Goal: Communication & Community: Connect with others

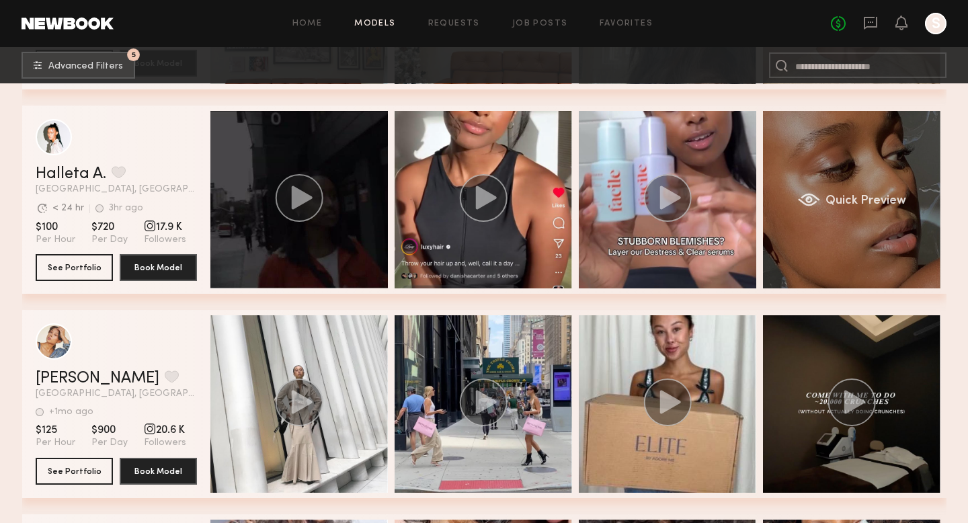
scroll to position [12471, 0]
click at [859, 231] on div "Quick Preview" at bounding box center [851, 199] width 177 height 177
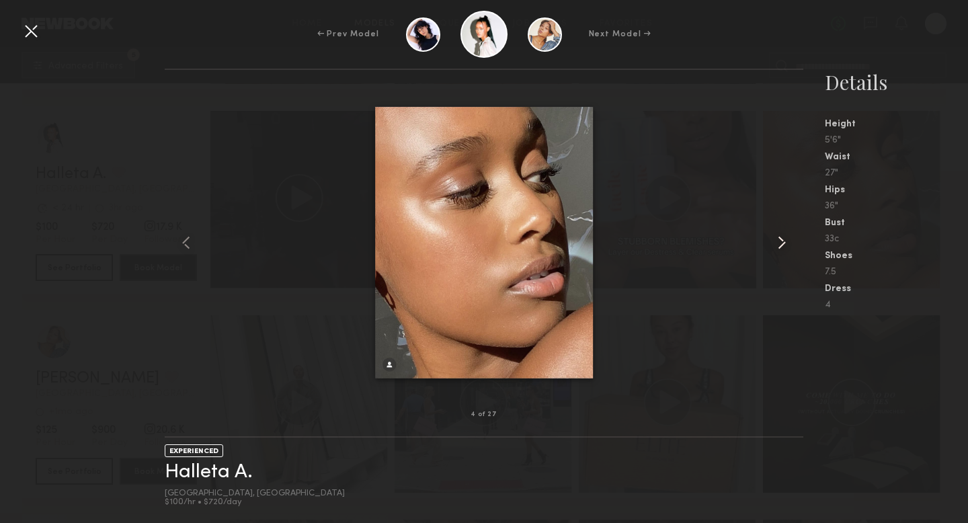
click at [777, 244] on common-icon at bounding box center [782, 243] width 22 height 22
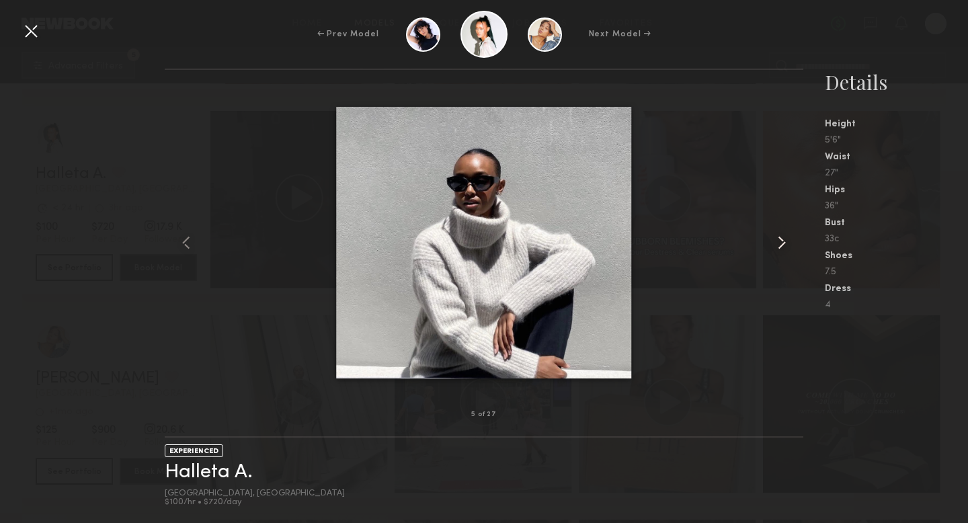
click at [777, 244] on common-icon at bounding box center [782, 243] width 22 height 22
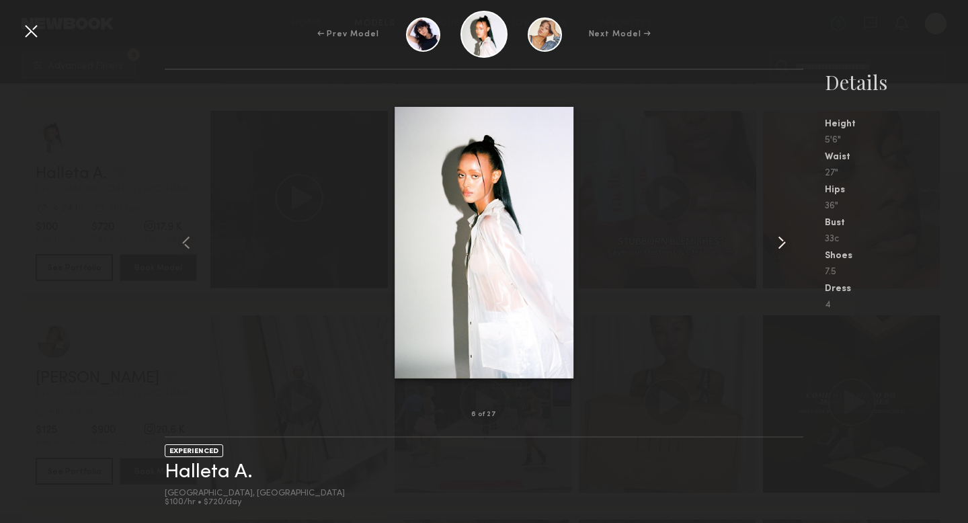
click at [777, 244] on common-icon at bounding box center [782, 243] width 22 height 22
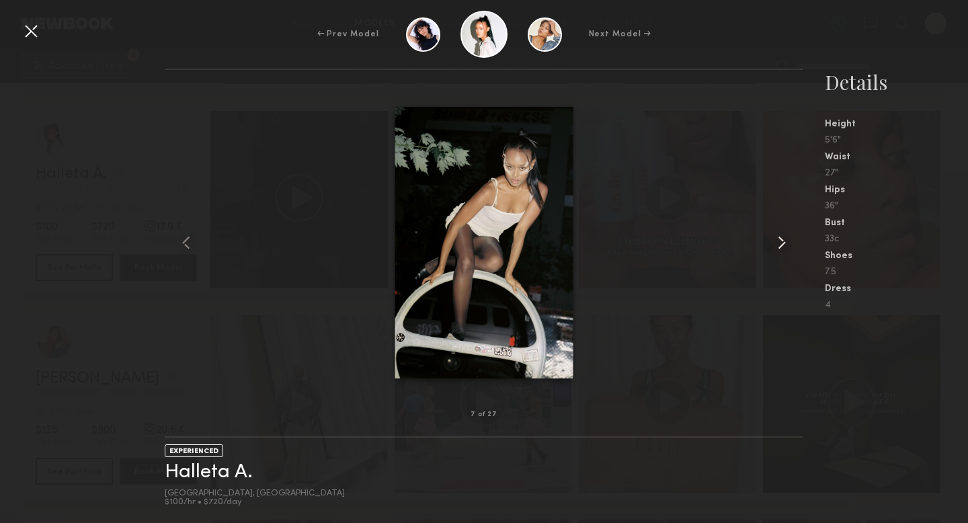
click at [777, 244] on common-icon at bounding box center [782, 243] width 22 height 22
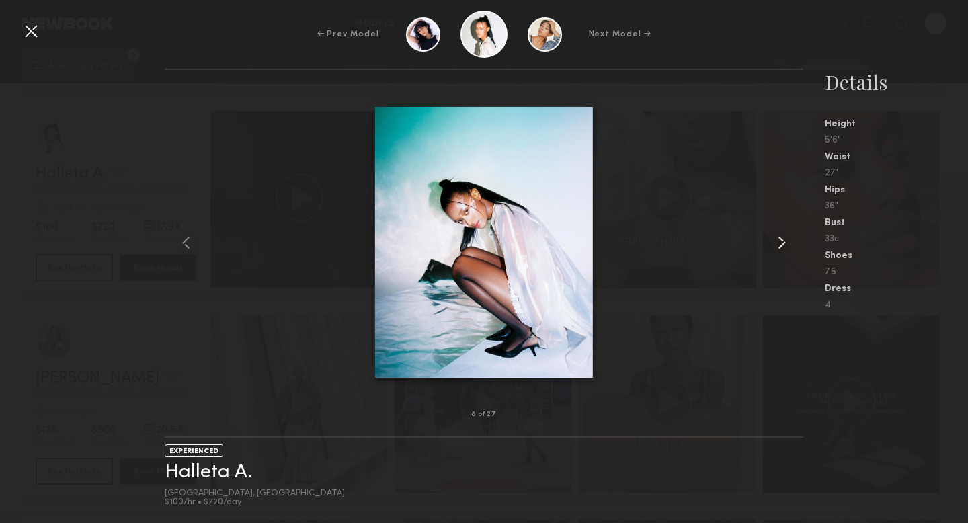
click at [777, 244] on common-icon at bounding box center [782, 243] width 22 height 22
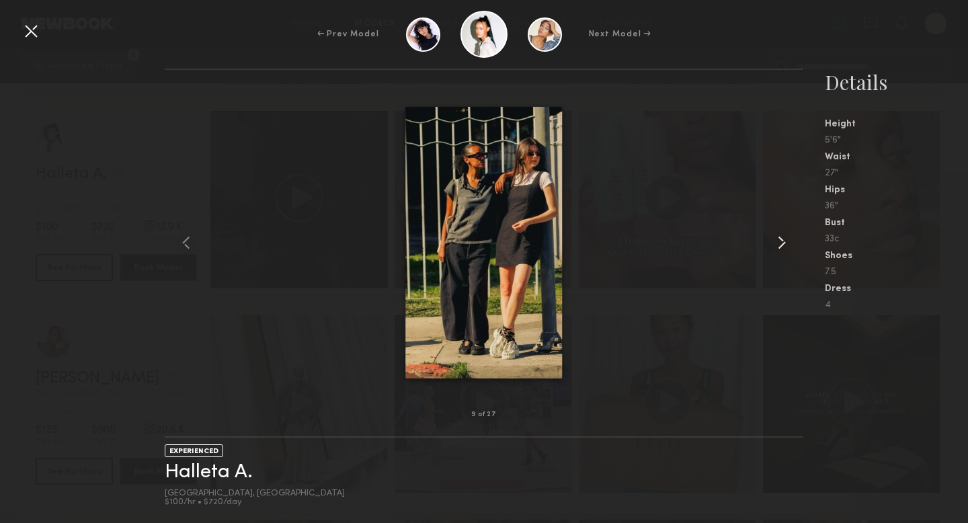
click at [777, 244] on common-icon at bounding box center [782, 243] width 22 height 22
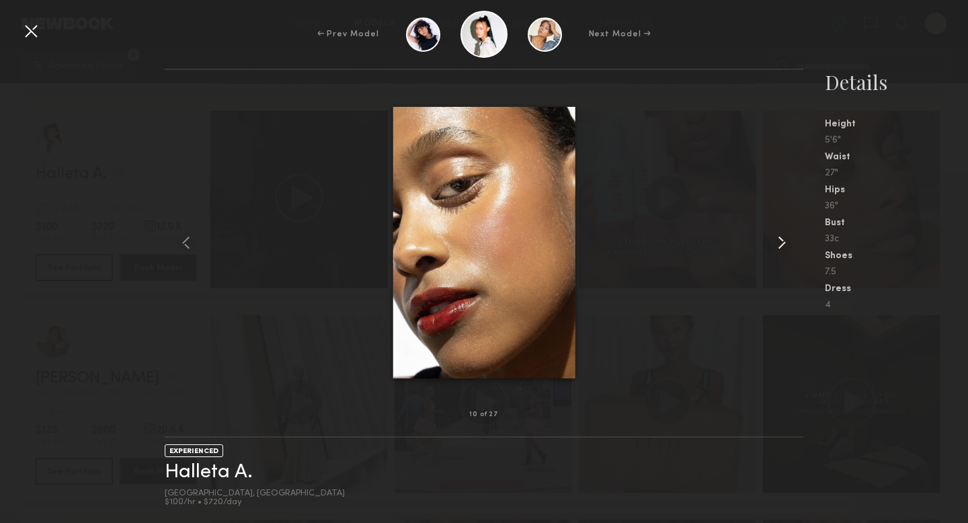
click at [777, 244] on common-icon at bounding box center [782, 243] width 22 height 22
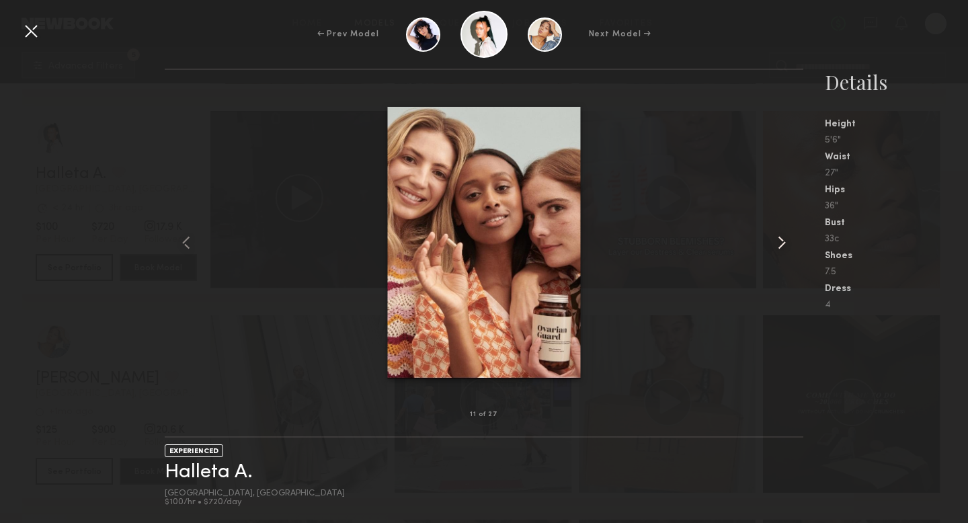
click at [777, 244] on common-icon at bounding box center [782, 243] width 22 height 22
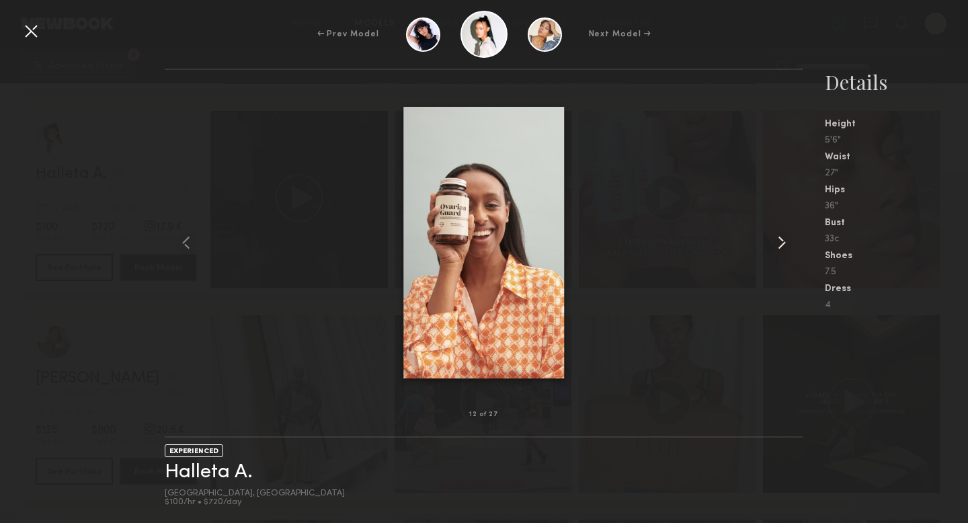
click at [777, 244] on common-icon at bounding box center [782, 243] width 22 height 22
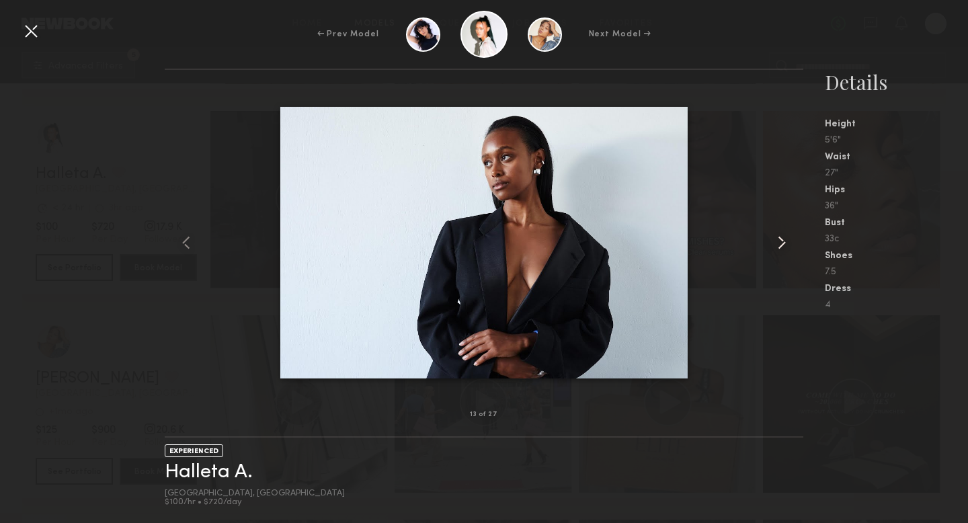
click at [777, 244] on common-icon at bounding box center [782, 243] width 22 height 22
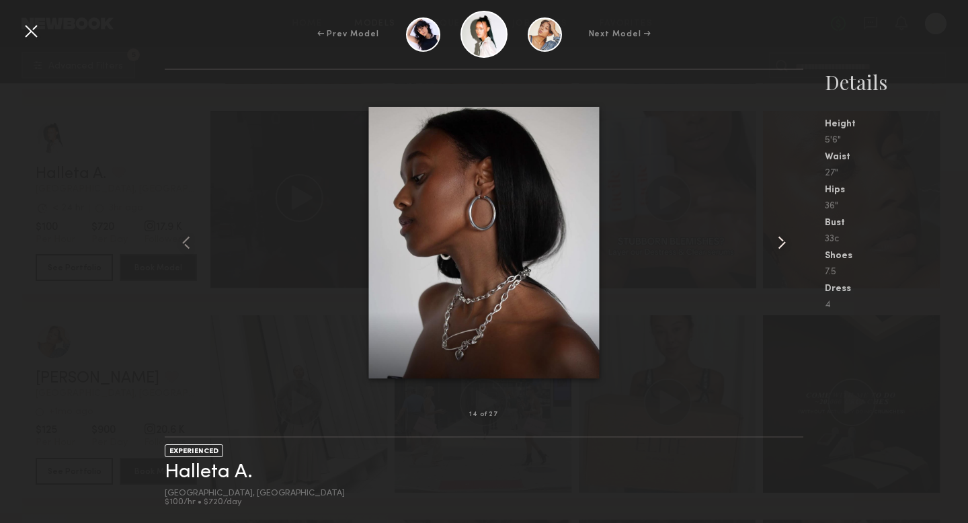
click at [777, 244] on common-icon at bounding box center [782, 243] width 22 height 22
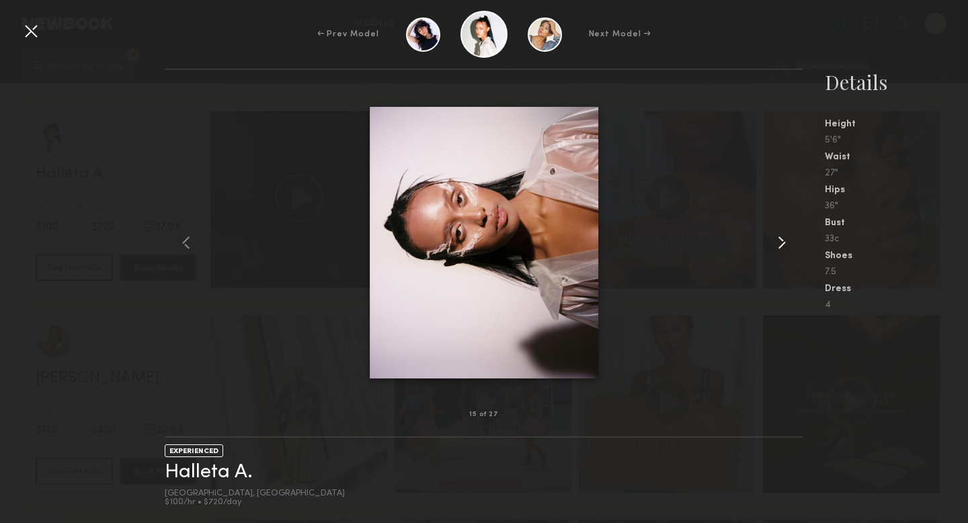
click at [777, 244] on common-icon at bounding box center [782, 243] width 22 height 22
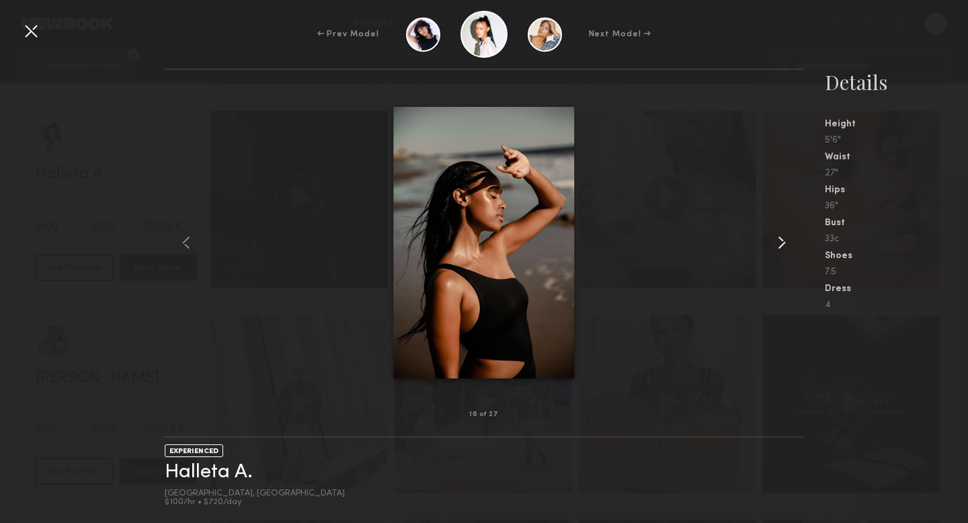
click at [777, 244] on common-icon at bounding box center [782, 243] width 22 height 22
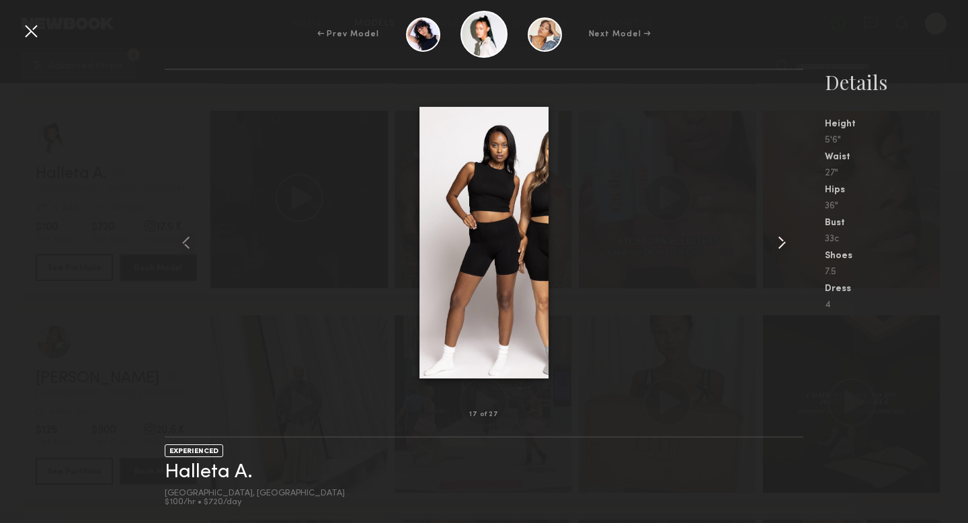
click at [777, 244] on common-icon at bounding box center [782, 243] width 22 height 22
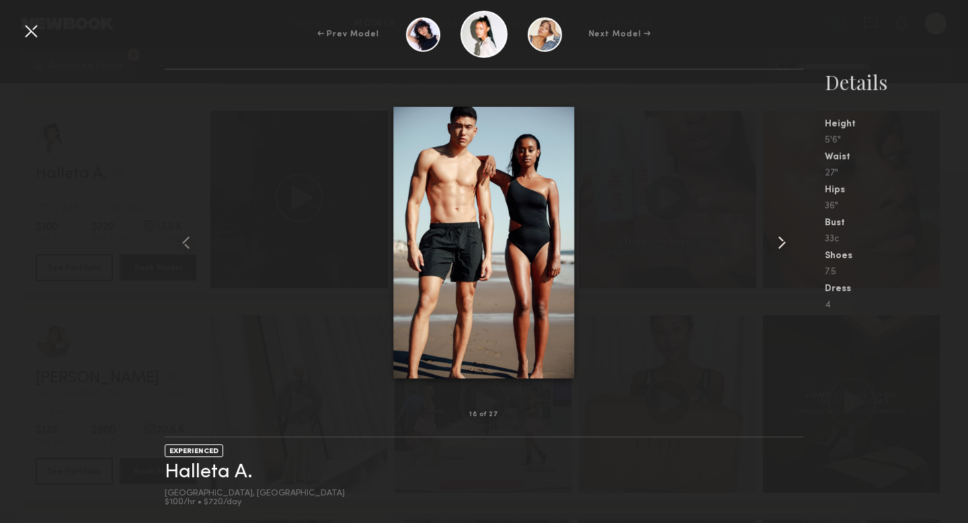
click at [777, 244] on common-icon at bounding box center [782, 243] width 22 height 22
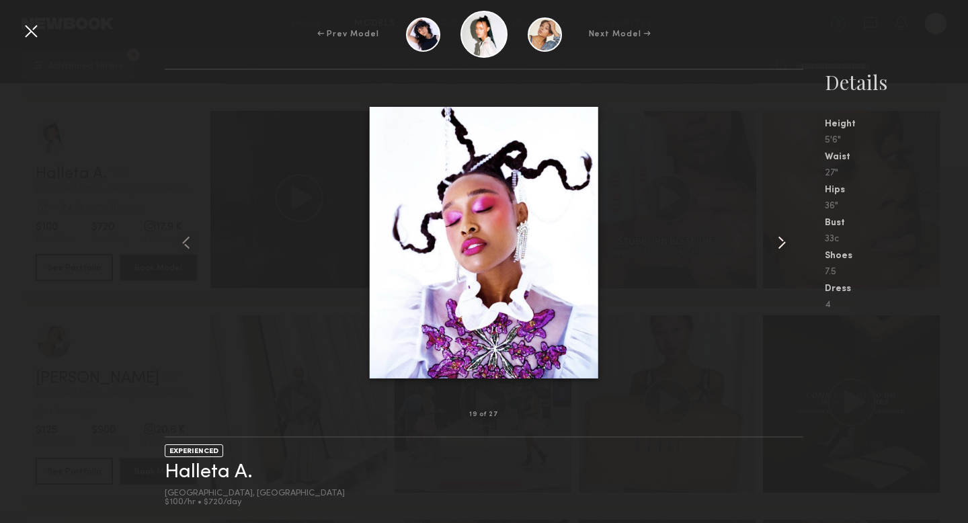
click at [777, 244] on common-icon at bounding box center [782, 243] width 22 height 22
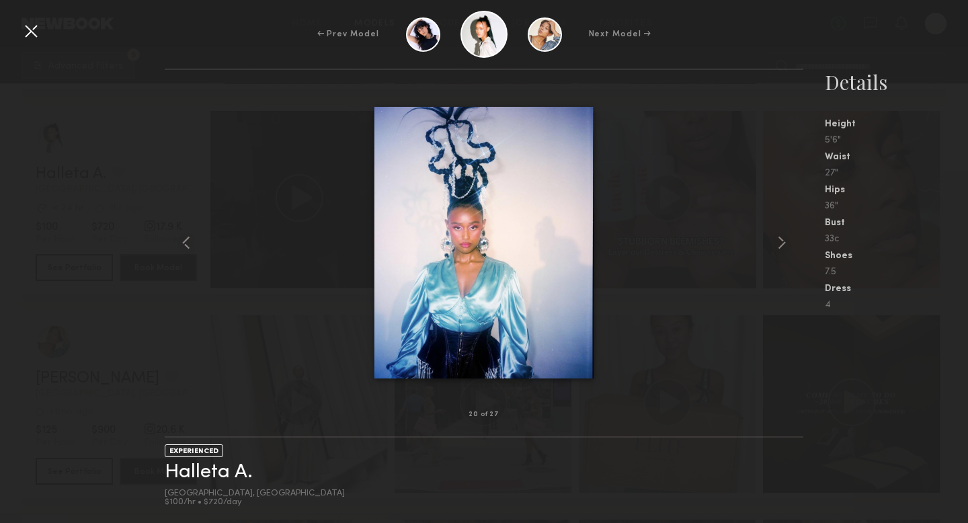
click at [30, 31] on div at bounding box center [31, 31] width 22 height 22
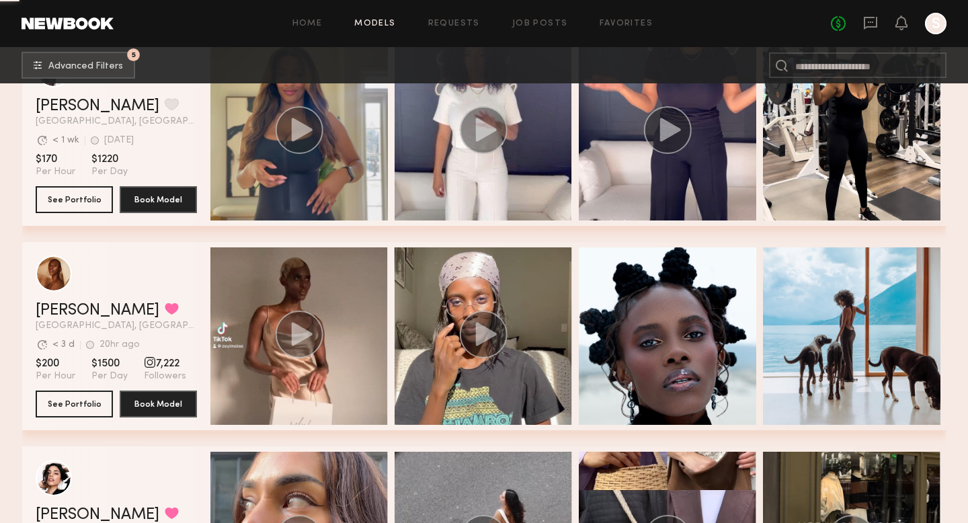
scroll to position [14084, 0]
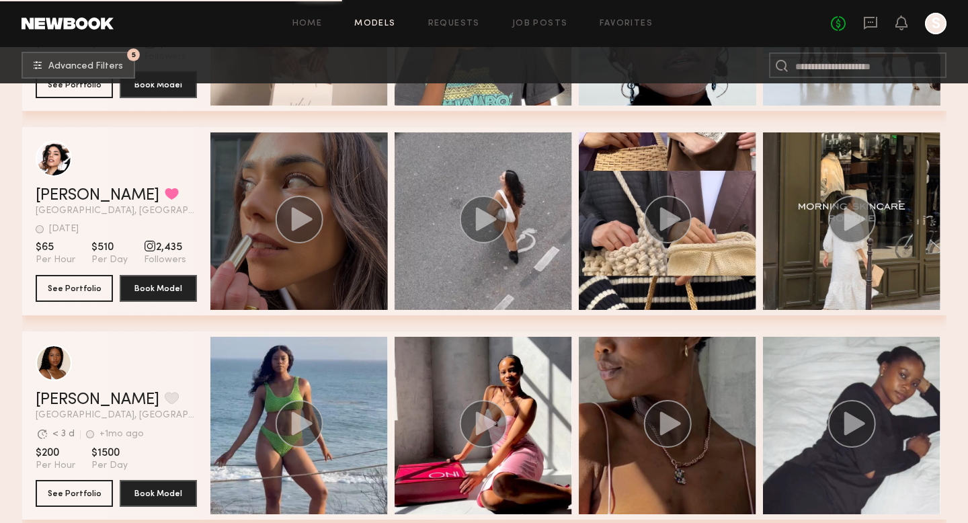
click at [319, 216] on circle "grid" at bounding box center [299, 220] width 48 height 48
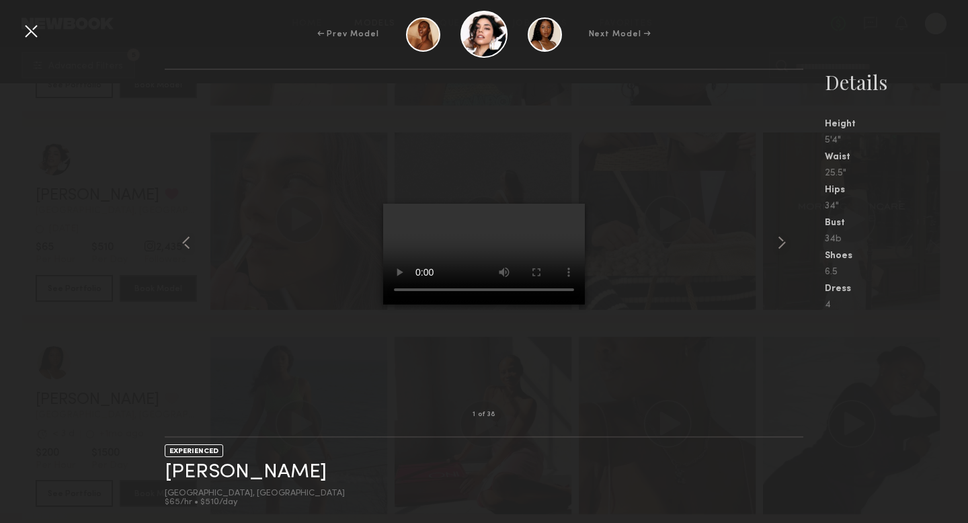
click at [20, 29] on div at bounding box center [31, 31] width 22 height 22
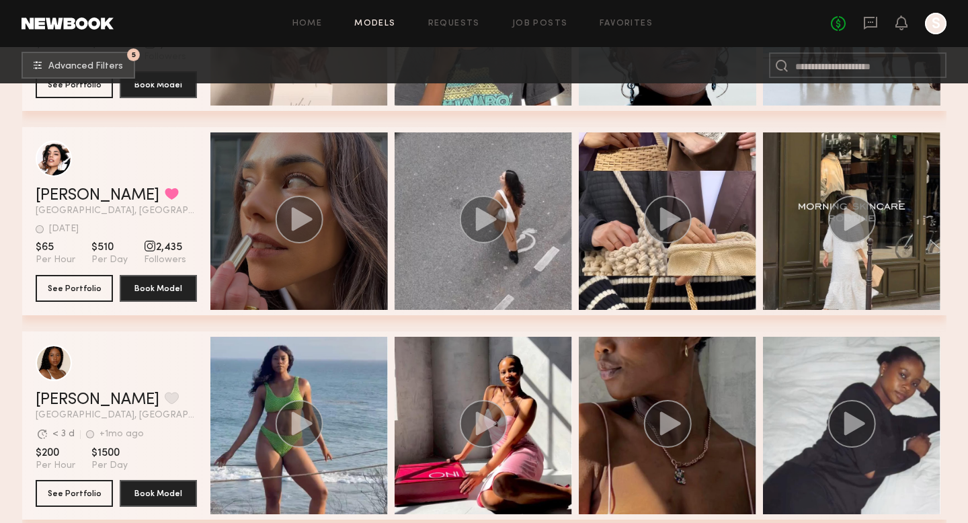
scroll to position [0, 5]
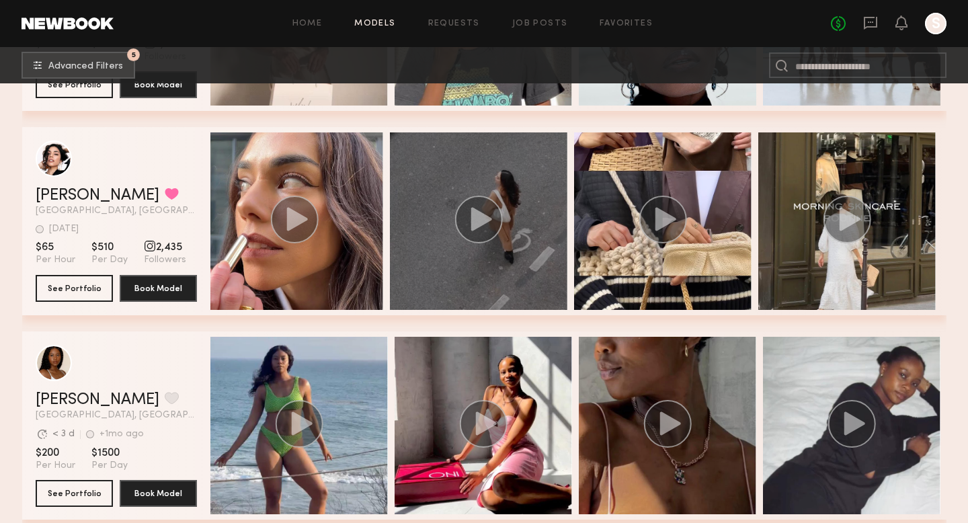
click at [489, 211] on circle "grid" at bounding box center [478, 220] width 48 height 48
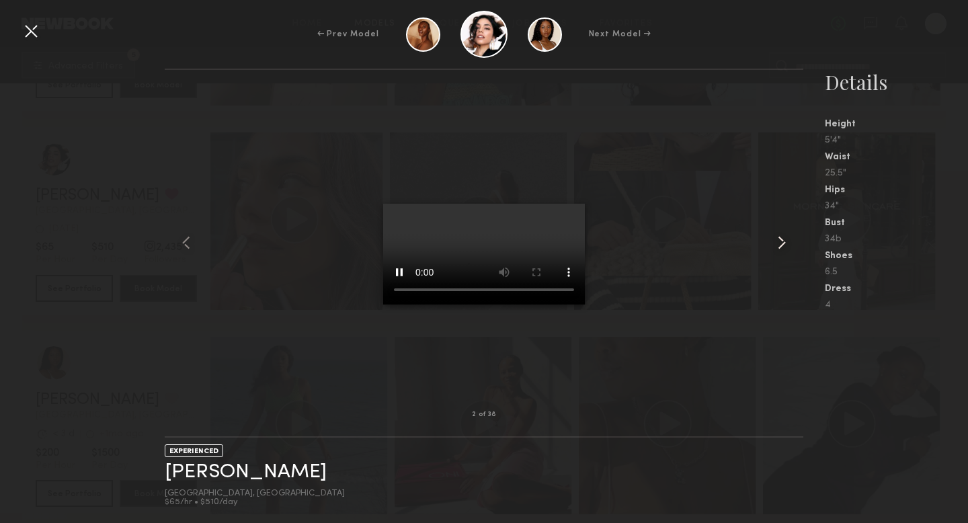
click at [783, 242] on common-icon at bounding box center [782, 243] width 22 height 22
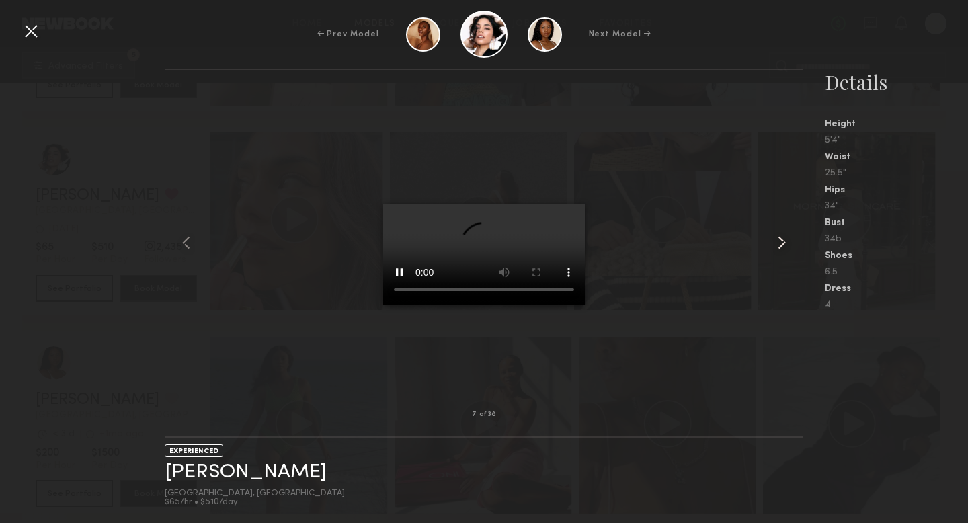
click at [782, 242] on common-icon at bounding box center [782, 243] width 22 height 22
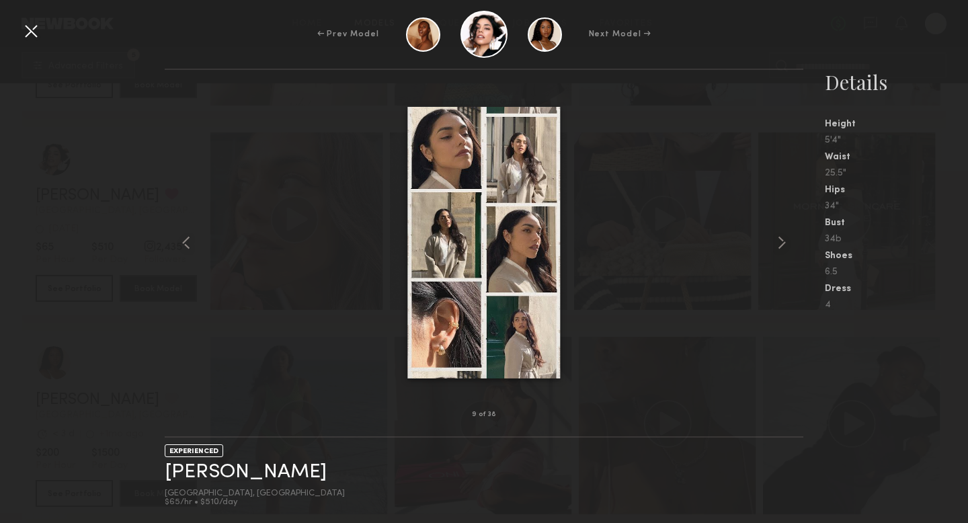
click at [782, 242] on common-icon at bounding box center [782, 243] width 22 height 22
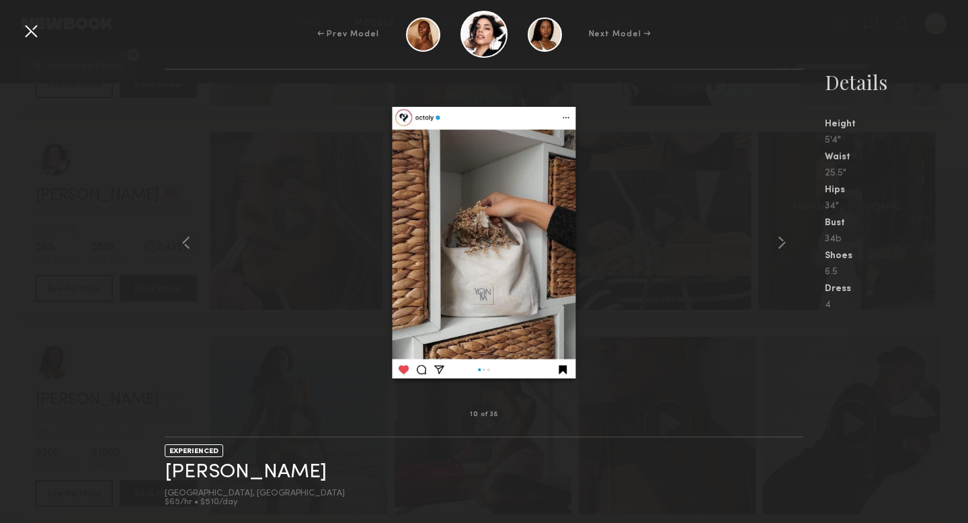
click at [782, 242] on common-icon at bounding box center [782, 243] width 22 height 22
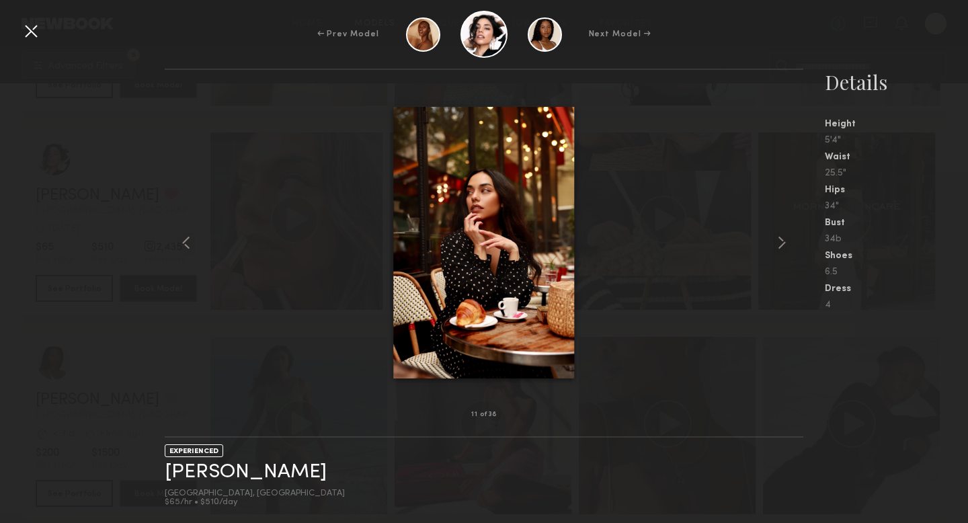
click at [782, 242] on common-icon at bounding box center [782, 243] width 22 height 22
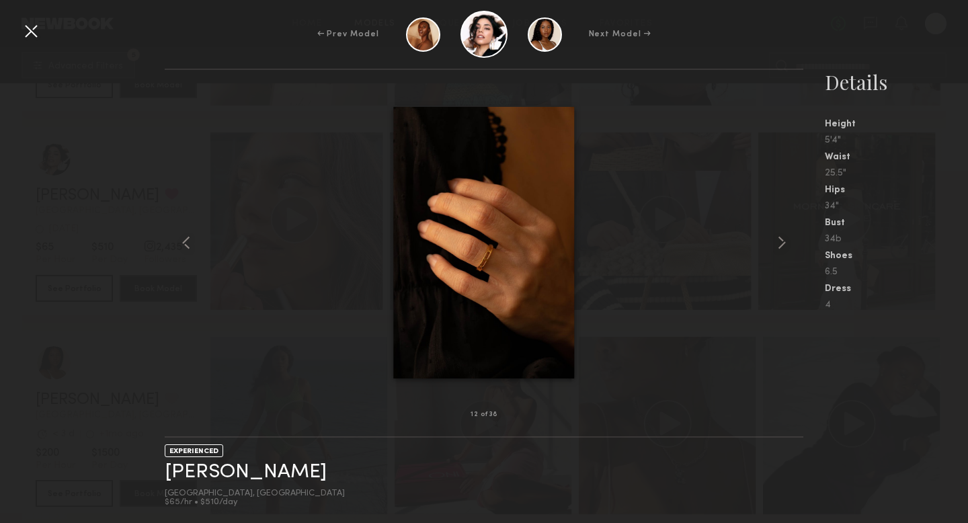
click at [782, 242] on common-icon at bounding box center [782, 243] width 22 height 22
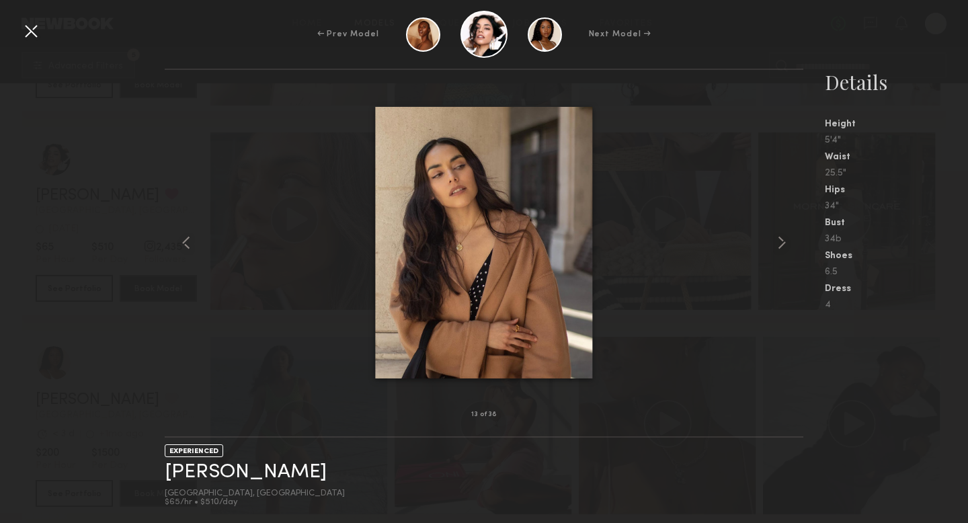
click at [782, 242] on common-icon at bounding box center [782, 243] width 22 height 22
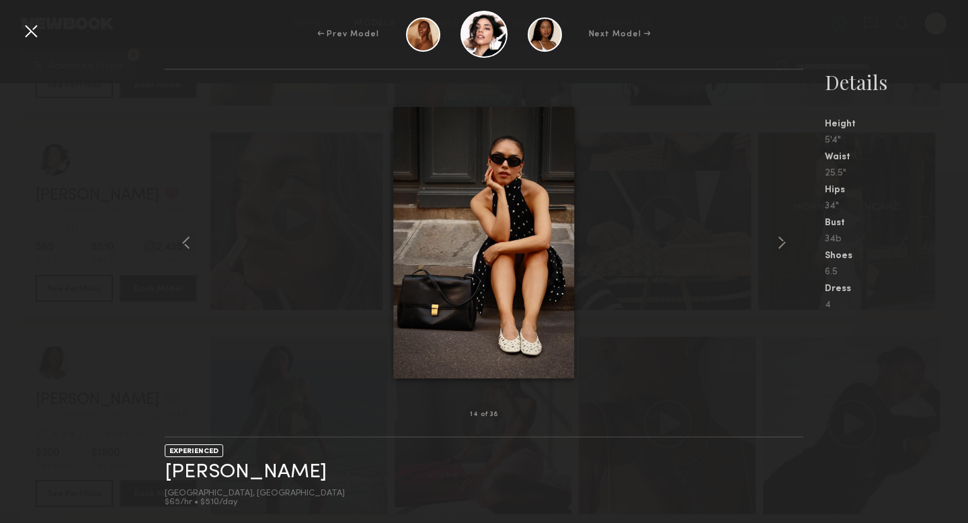
click at [782, 242] on common-icon at bounding box center [782, 243] width 22 height 22
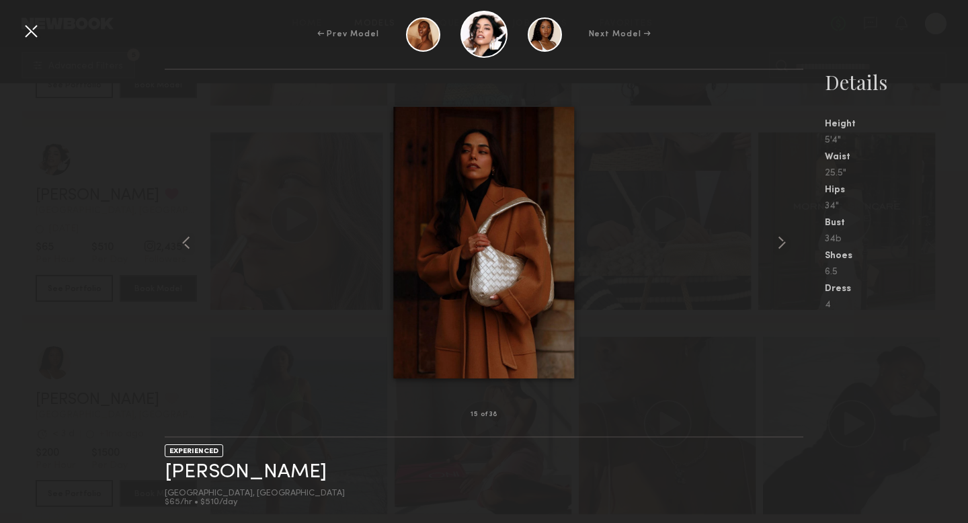
click at [782, 242] on common-icon at bounding box center [782, 243] width 22 height 22
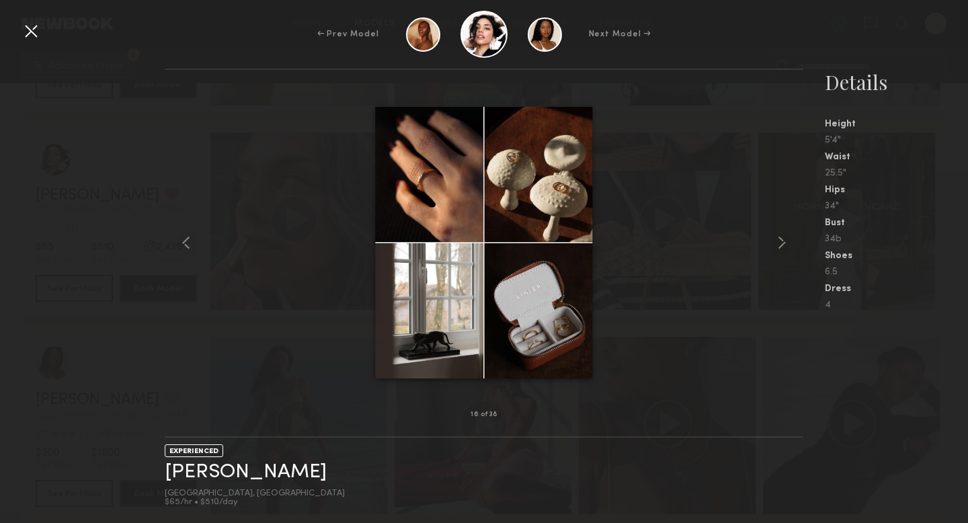
click at [782, 242] on common-icon at bounding box center [782, 243] width 22 height 22
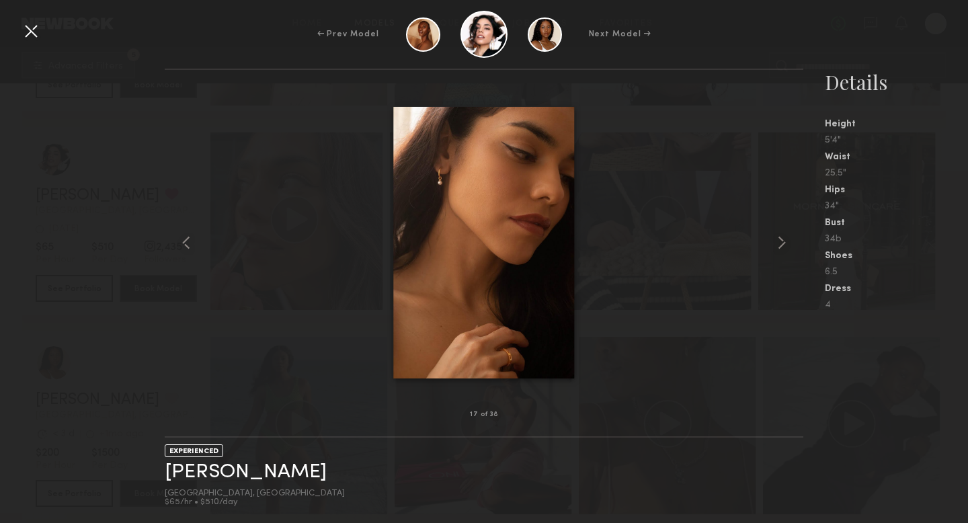
click at [782, 242] on common-icon at bounding box center [782, 243] width 22 height 22
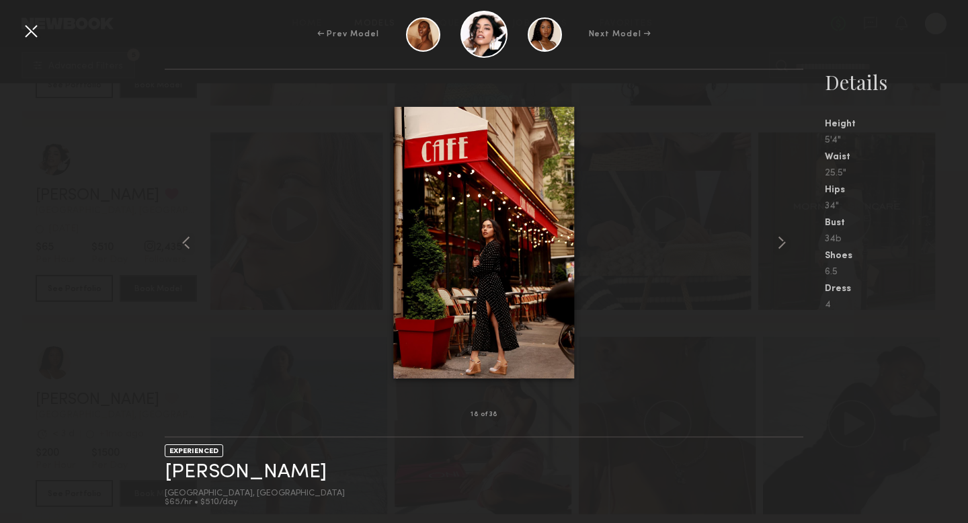
click at [782, 242] on common-icon at bounding box center [782, 243] width 22 height 22
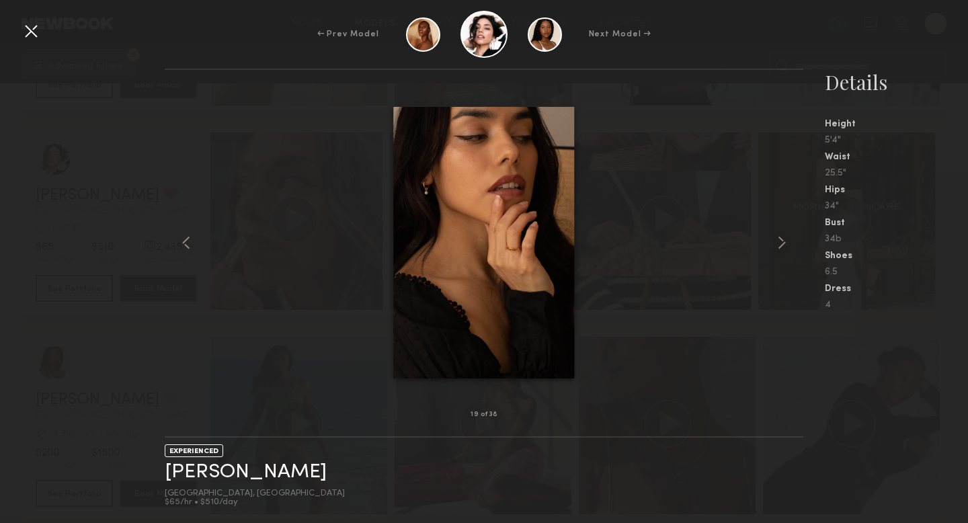
click at [32, 34] on div at bounding box center [31, 31] width 22 height 22
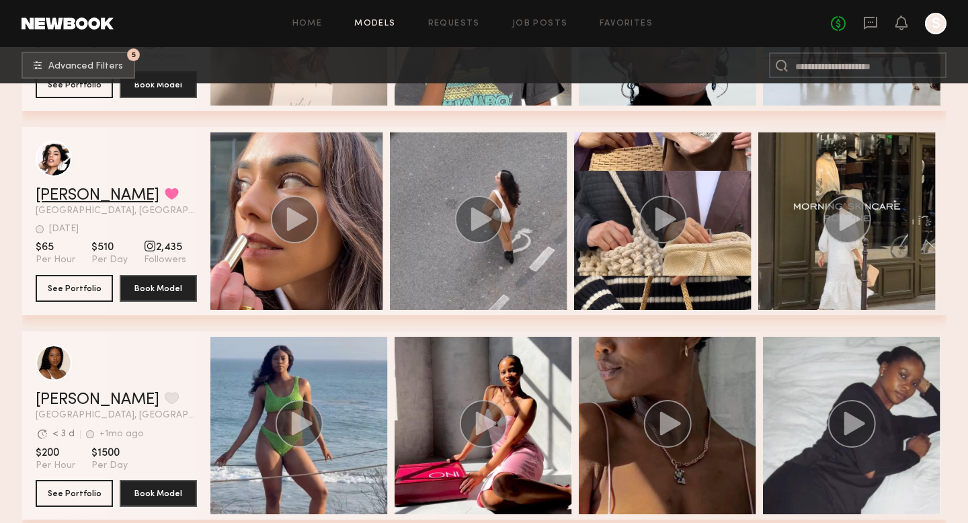
click at [72, 193] on link "[PERSON_NAME]" at bounding box center [98, 196] width 124 height 16
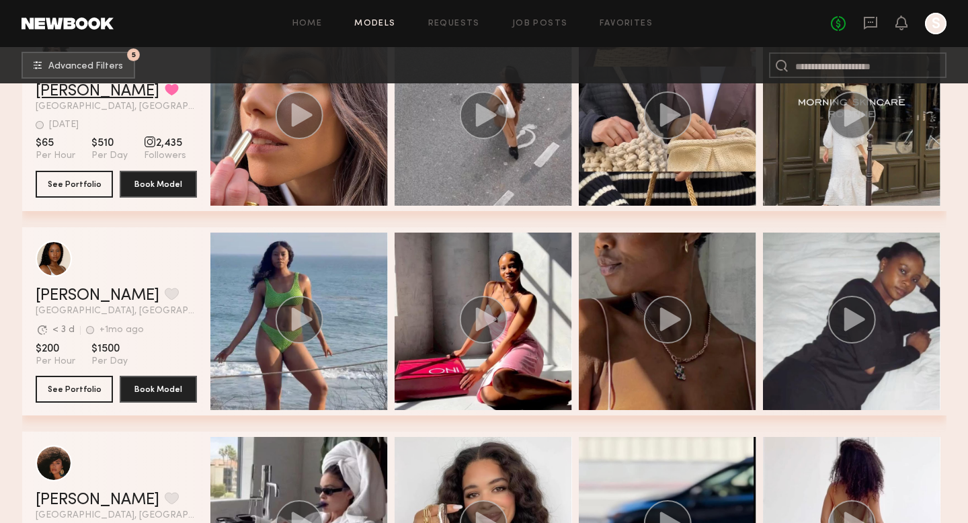
scroll to position [14190, 0]
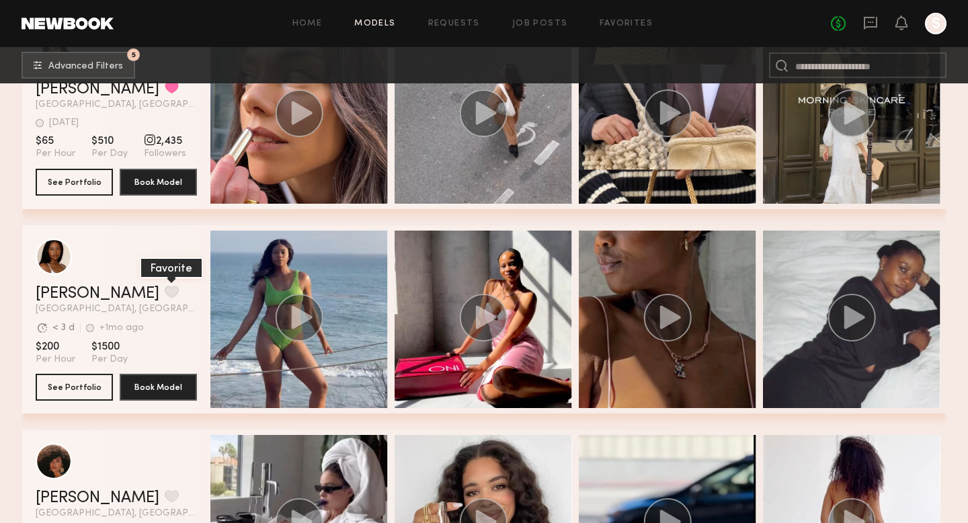
click at [165, 294] on button "grid" at bounding box center [172, 292] width 14 height 12
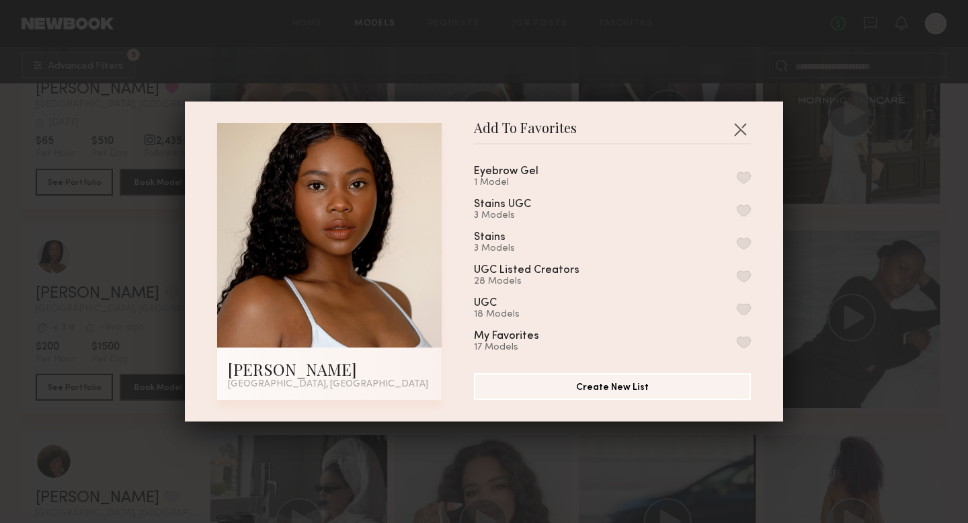
click at [744, 204] on button "button" at bounding box center [744, 210] width 14 height 12
click at [744, 206] on button "Remove from favorite list" at bounding box center [744, 210] width 14 height 12
click at [744, 206] on button "button" at bounding box center [744, 210] width 14 height 12
click at [742, 124] on button "button" at bounding box center [740, 129] width 22 height 22
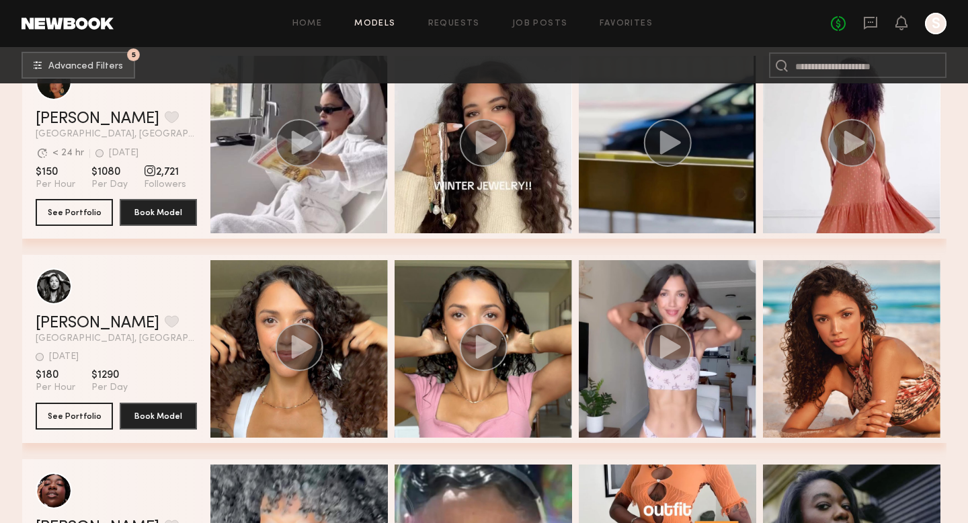
scroll to position [14570, 0]
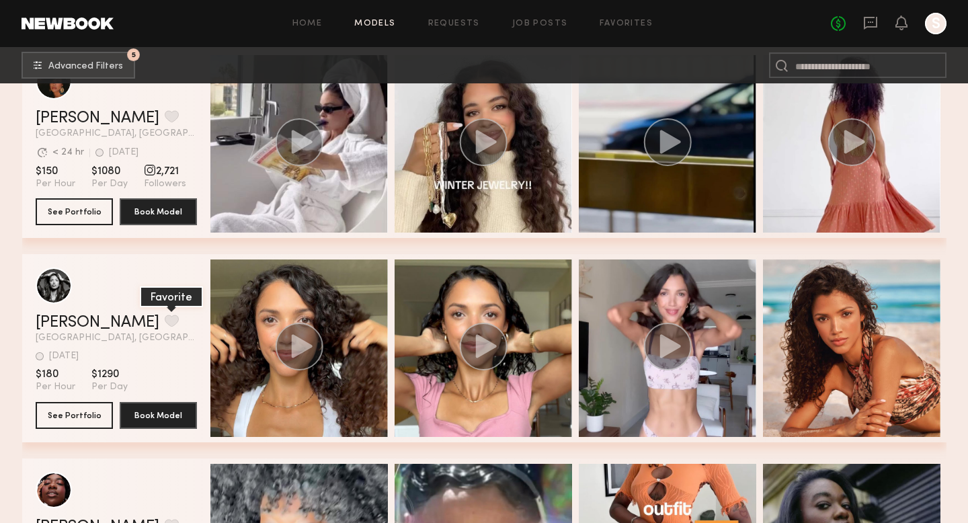
click at [165, 319] on button "grid" at bounding box center [172, 321] width 14 height 12
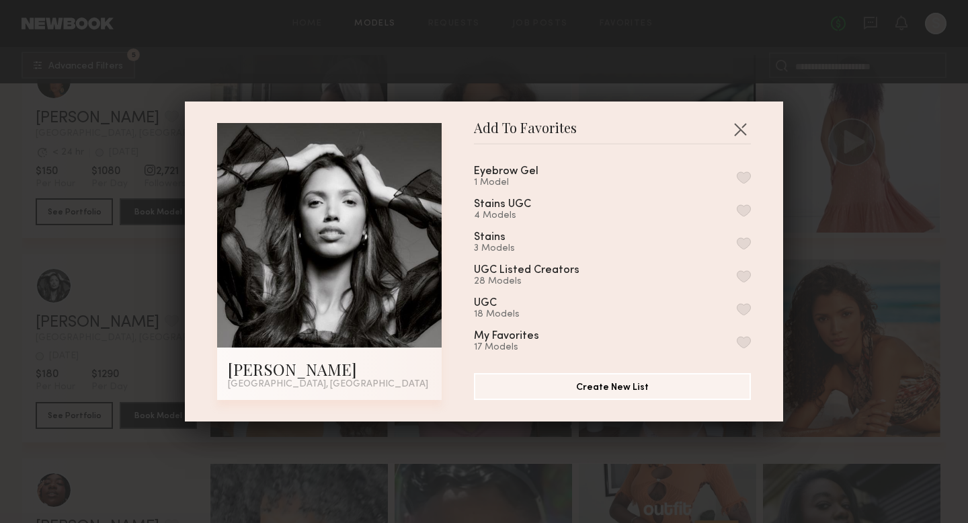
click at [746, 208] on button "button" at bounding box center [744, 210] width 14 height 12
click at [767, 292] on div "Add To Favorites [PERSON_NAME] [GEOGRAPHIC_DATA], [GEOGRAPHIC_DATA] Add To Favo…" at bounding box center [484, 262] width 598 height 320
click at [811, 270] on div "Add To Favorites [PERSON_NAME] [GEOGRAPHIC_DATA], [GEOGRAPHIC_DATA] Add To Favo…" at bounding box center [484, 261] width 968 height 523
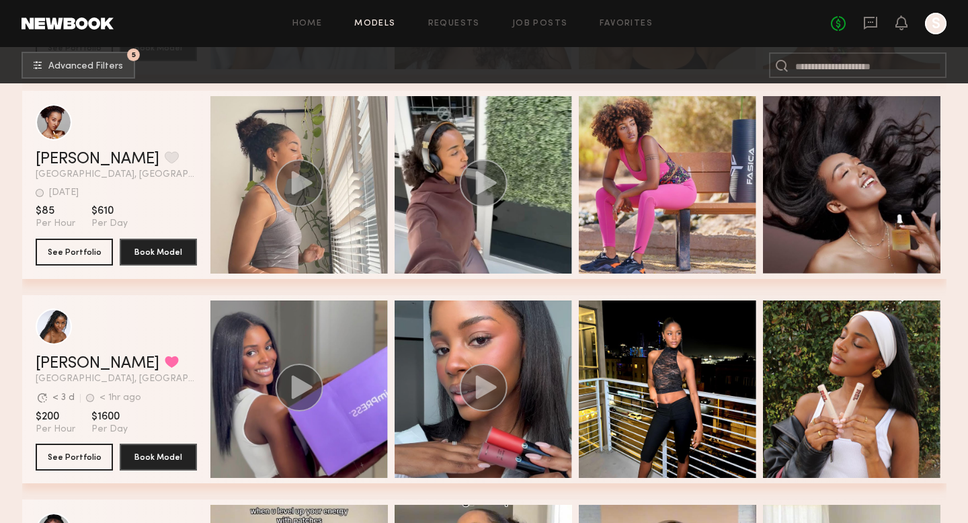
scroll to position [15346, 0]
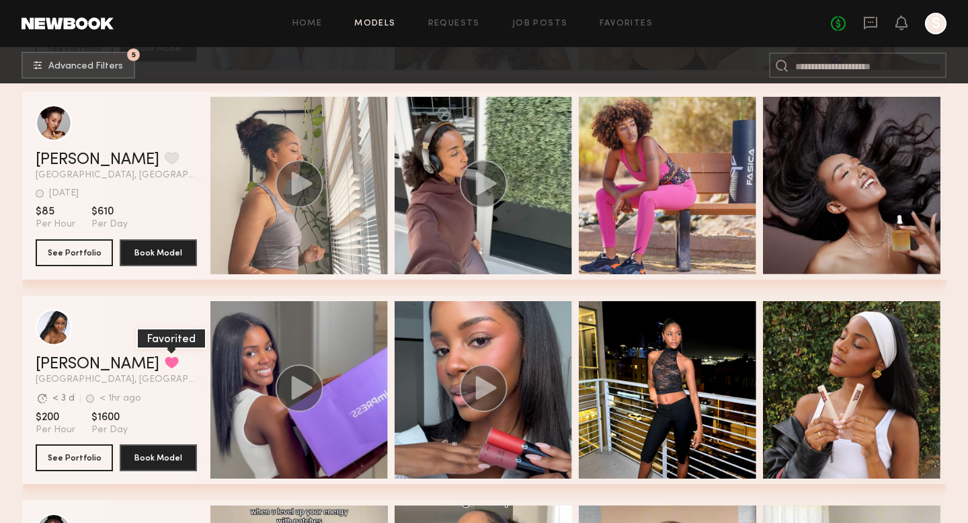
click at [165, 359] on button "grid" at bounding box center [172, 362] width 14 height 12
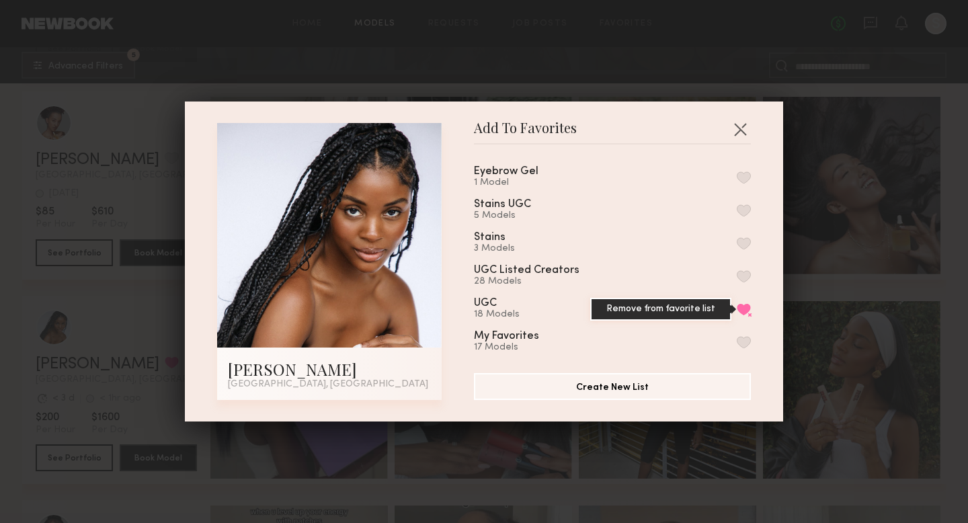
click at [746, 306] on button "Remove from favorite list" at bounding box center [744, 309] width 14 height 12
click at [742, 305] on button "button" at bounding box center [744, 309] width 14 height 12
click at [742, 305] on button "Remove from favorite list" at bounding box center [744, 309] width 14 height 12
click at [743, 209] on button "button" at bounding box center [744, 210] width 14 height 12
click at [739, 130] on button "button" at bounding box center [740, 129] width 22 height 22
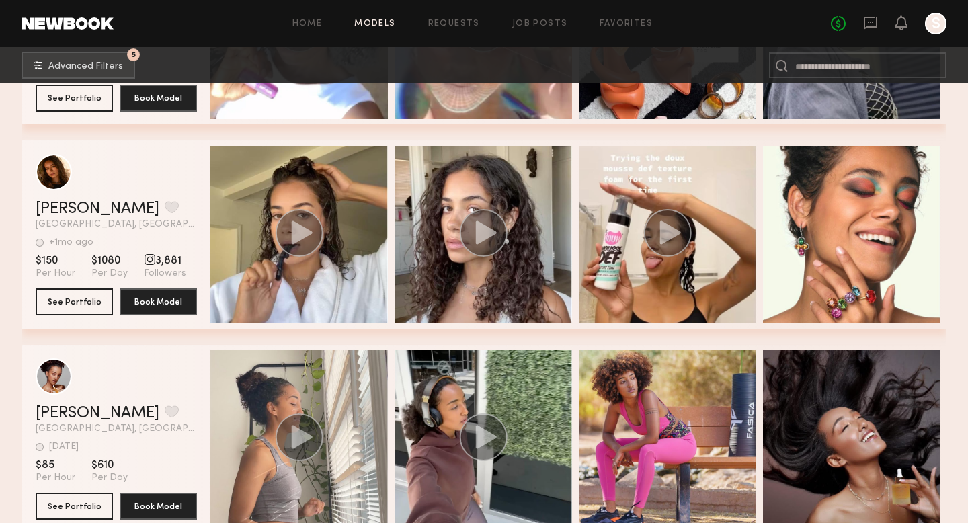
scroll to position [15068, 0]
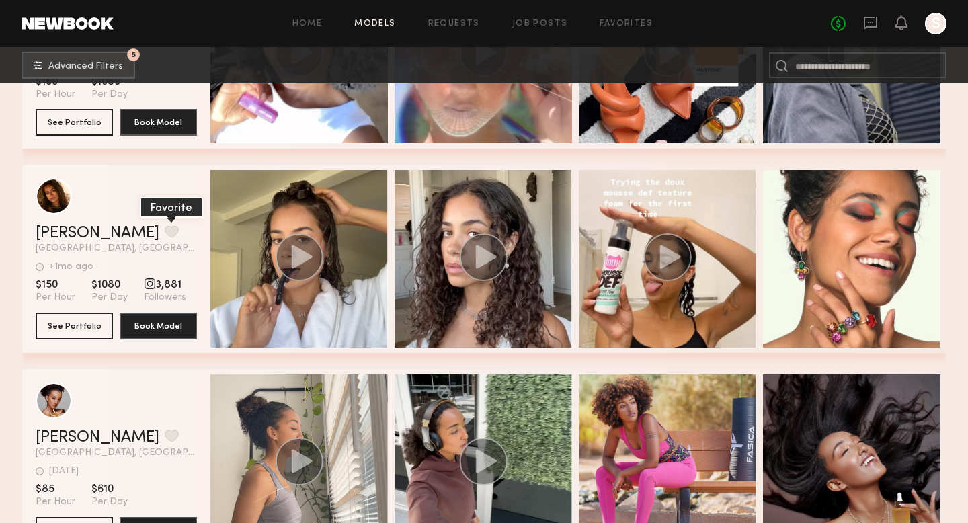
click at [165, 229] on button "grid" at bounding box center [172, 231] width 14 height 12
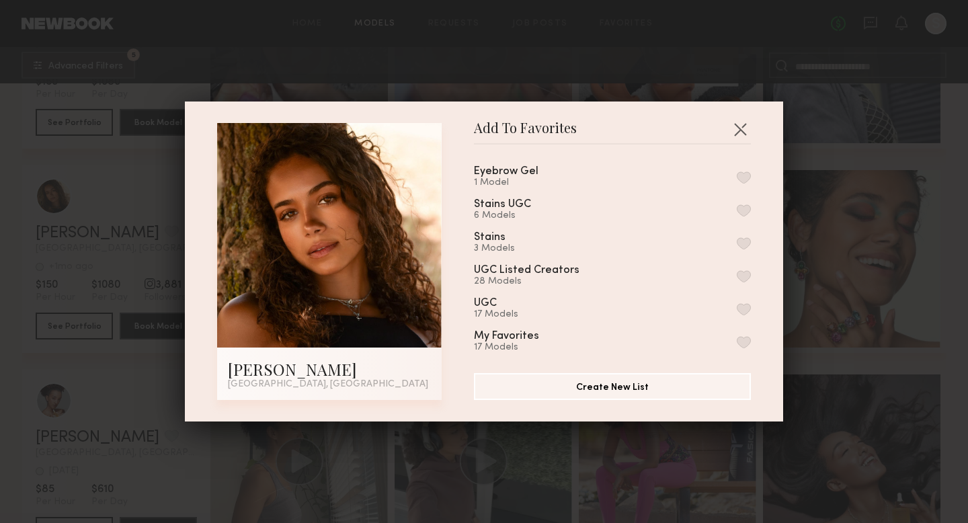
click at [756, 216] on div "Eyebrow Gel 1 Model Stains UGC 6 Models Stains 3 Models UGC Listed Creators 28 …" at bounding box center [619, 253] width 290 height 196
click at [743, 215] on div "Stains UGC 6 Models" at bounding box center [612, 210] width 277 height 22
click at [742, 210] on button "button" at bounding box center [744, 210] width 14 height 12
click at [872, 201] on div "Add To Favorites [PERSON_NAME][GEOGRAPHIC_DATA], [GEOGRAPHIC_DATA] Add To Favor…" at bounding box center [484, 261] width 968 height 523
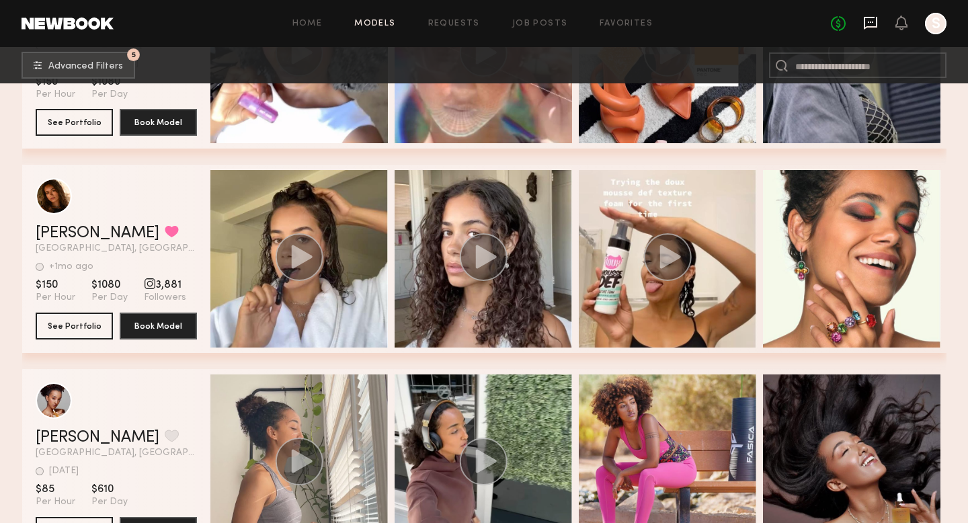
click at [867, 22] on icon at bounding box center [870, 22] width 15 height 15
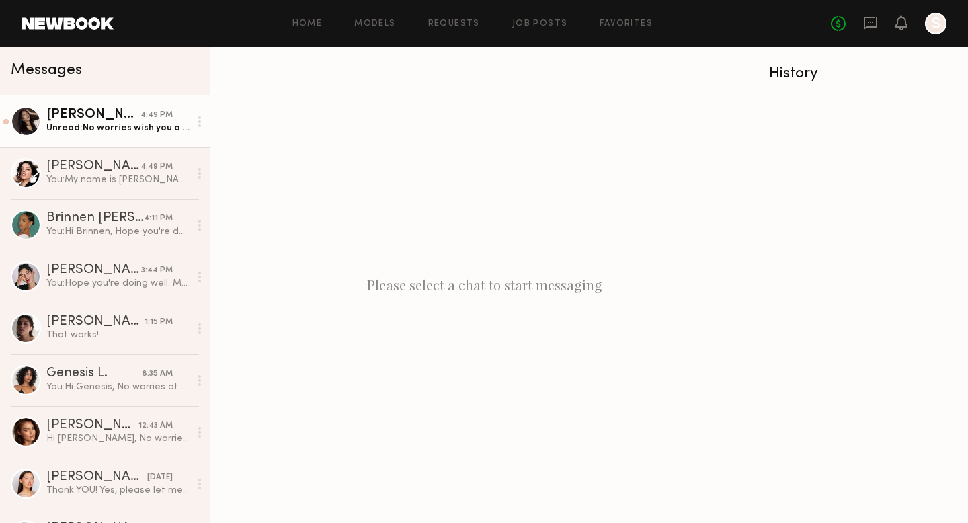
click at [125, 132] on div "Unread: No worries wish you a good shoot!" at bounding box center [117, 128] width 143 height 13
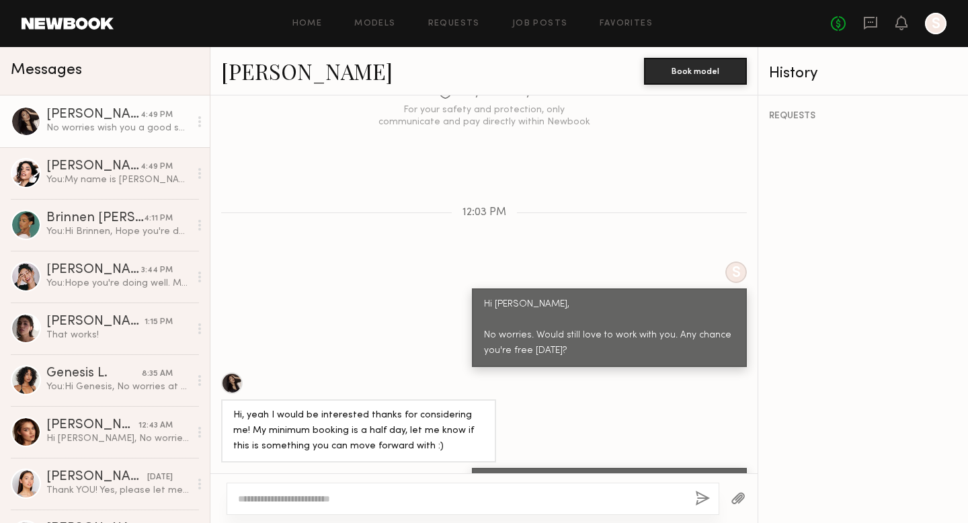
scroll to position [1008, 0]
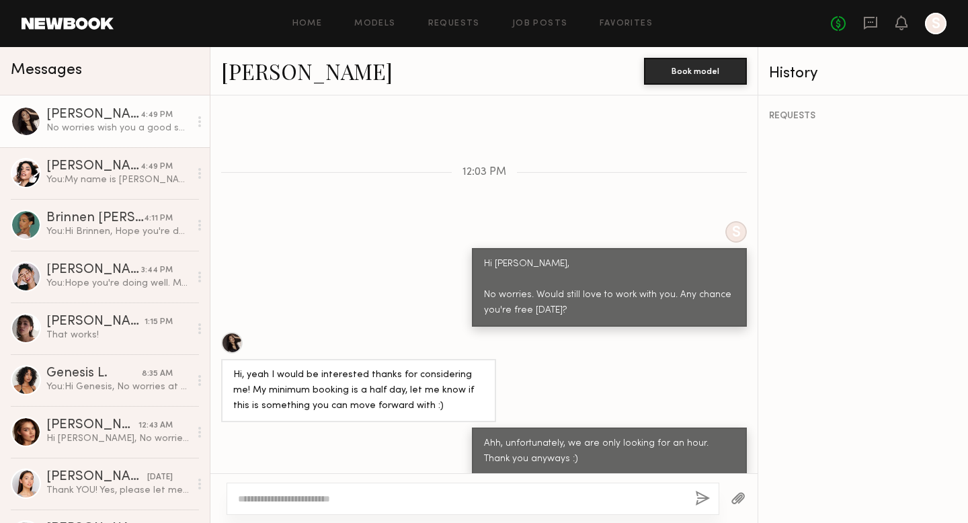
click at [130, 130] on div "No worries wish you a good shoot!" at bounding box center [117, 128] width 143 height 13
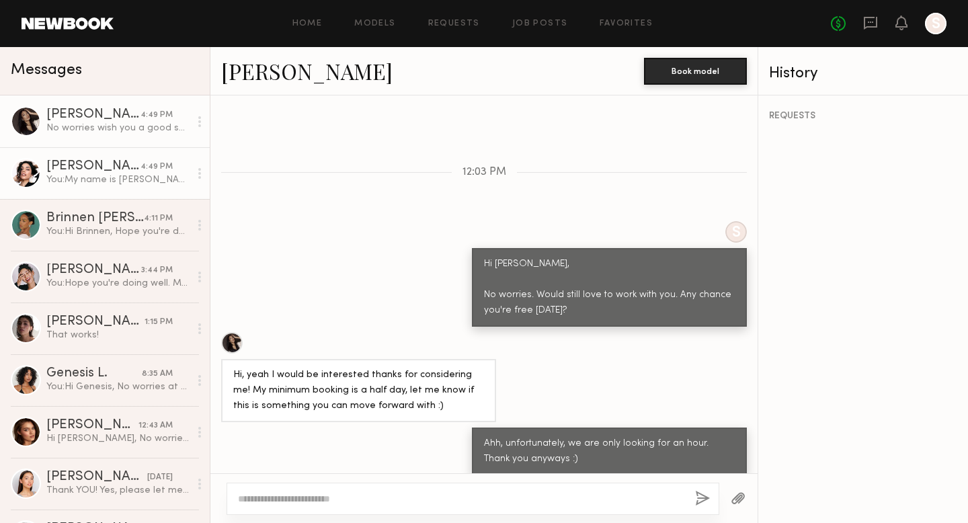
scroll to position [1073, 0]
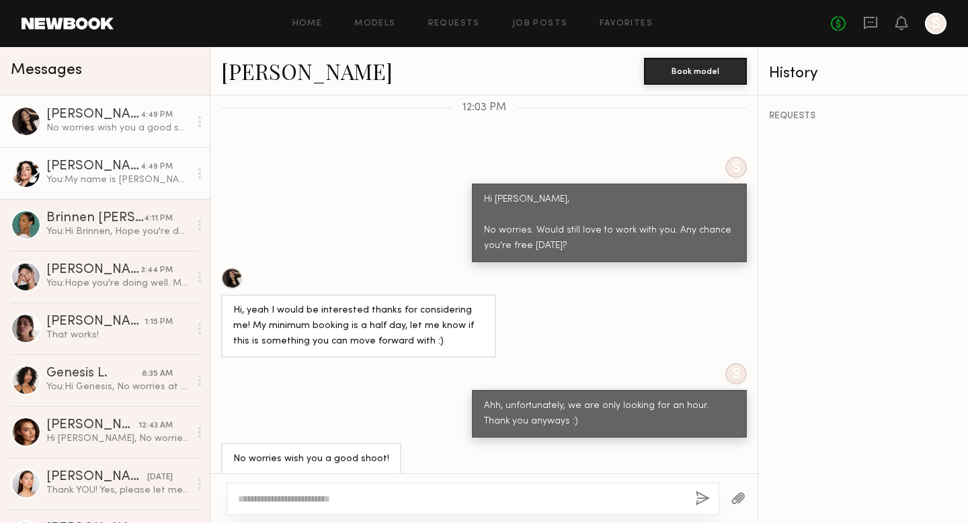
click at [106, 168] on div "[PERSON_NAME]" at bounding box center [93, 166] width 94 height 13
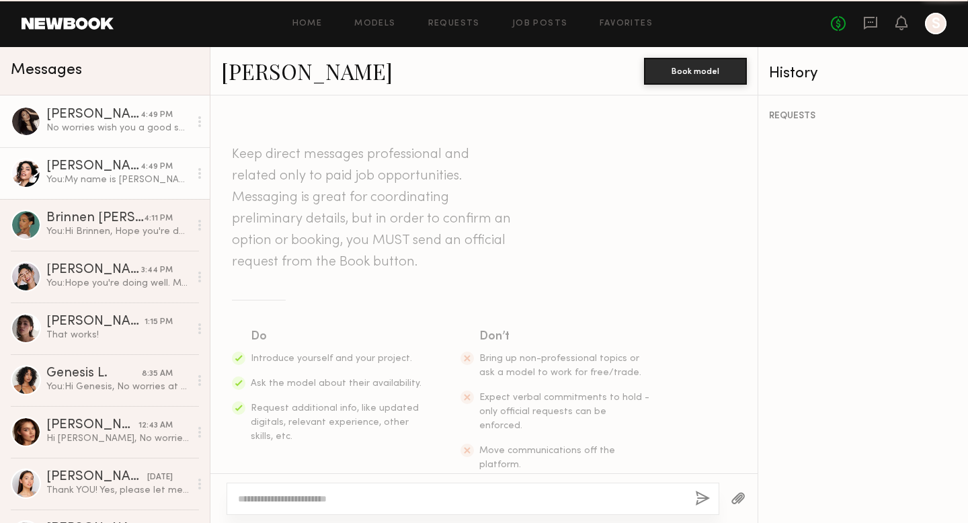
scroll to position [317, 0]
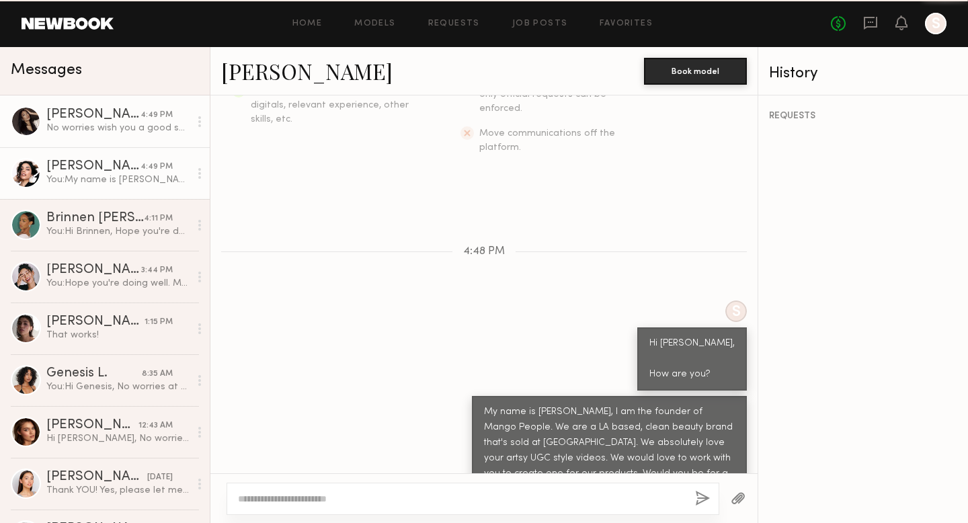
click at [102, 128] on div "No worries wish you a good shoot!" at bounding box center [117, 128] width 143 height 13
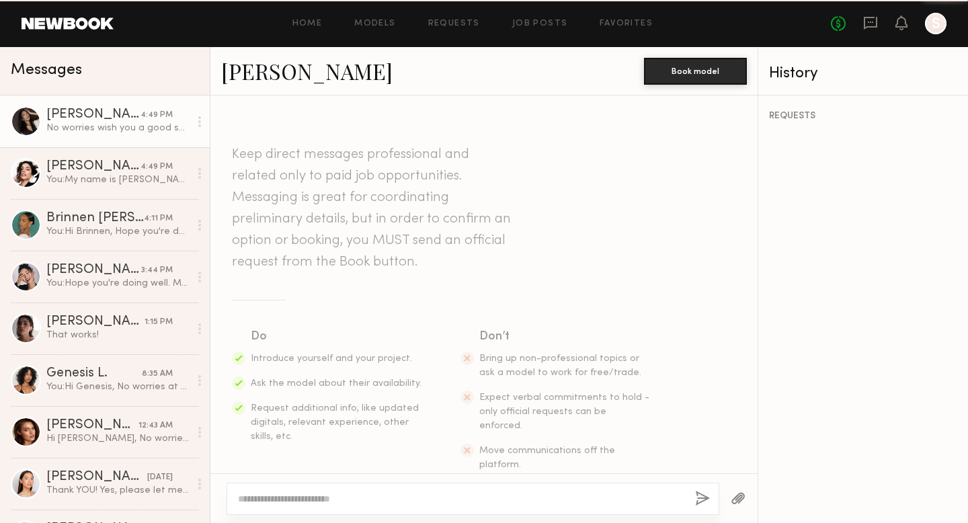
scroll to position [1073, 0]
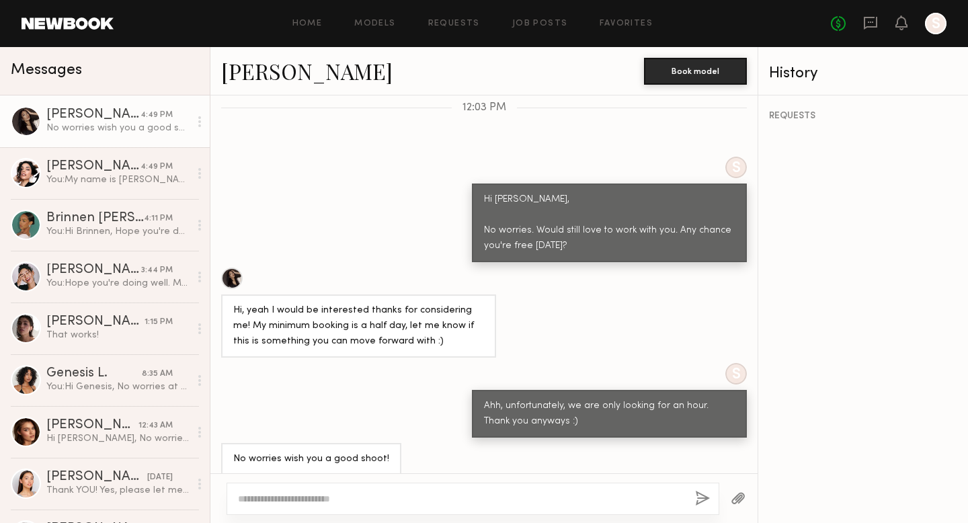
click at [197, 122] on div at bounding box center [200, 121] width 20 height 27
click at [247, 131] on div "Keep direct messages professional and related only to paid job opportunities. M…" at bounding box center [483, 284] width 547 height 378
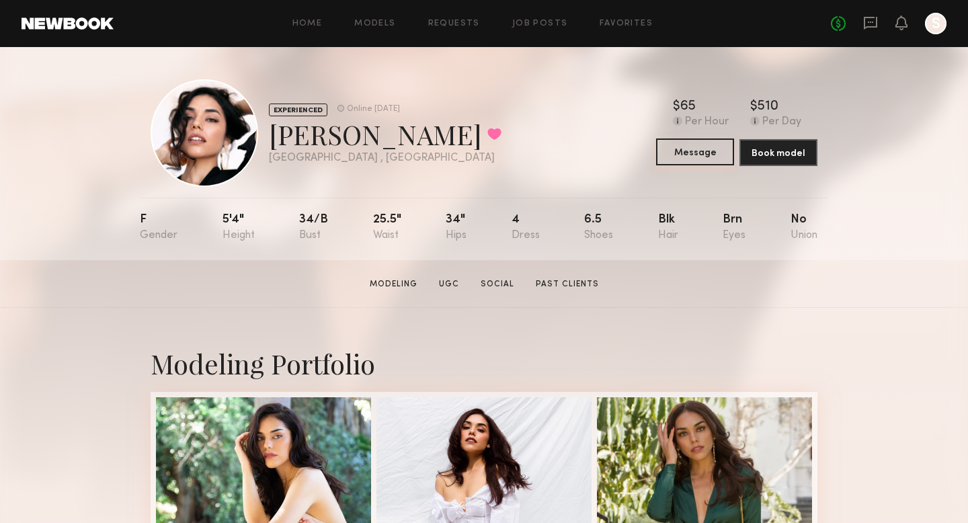
click at [681, 149] on button "Message" at bounding box center [695, 151] width 78 height 27
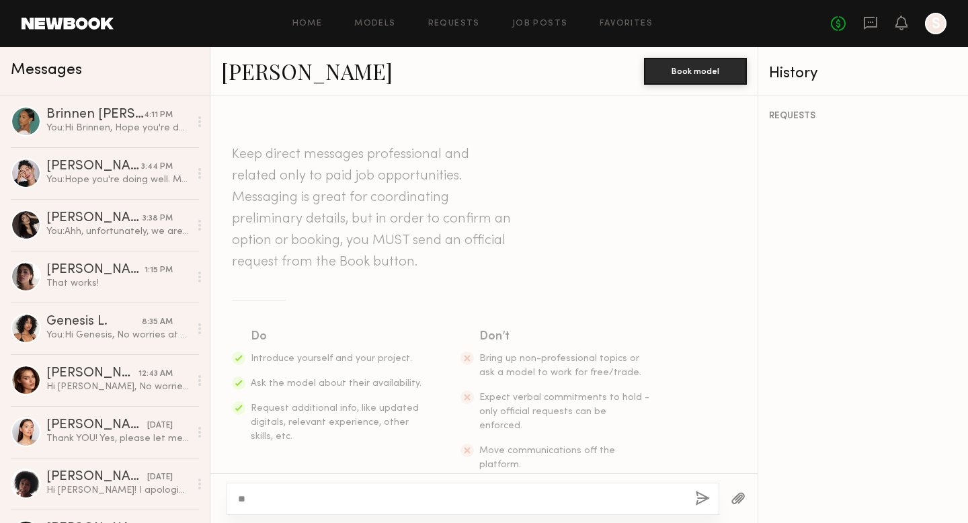
type textarea "*"
type textarea "**********"
click at [698, 502] on button "button" at bounding box center [702, 499] width 15 height 17
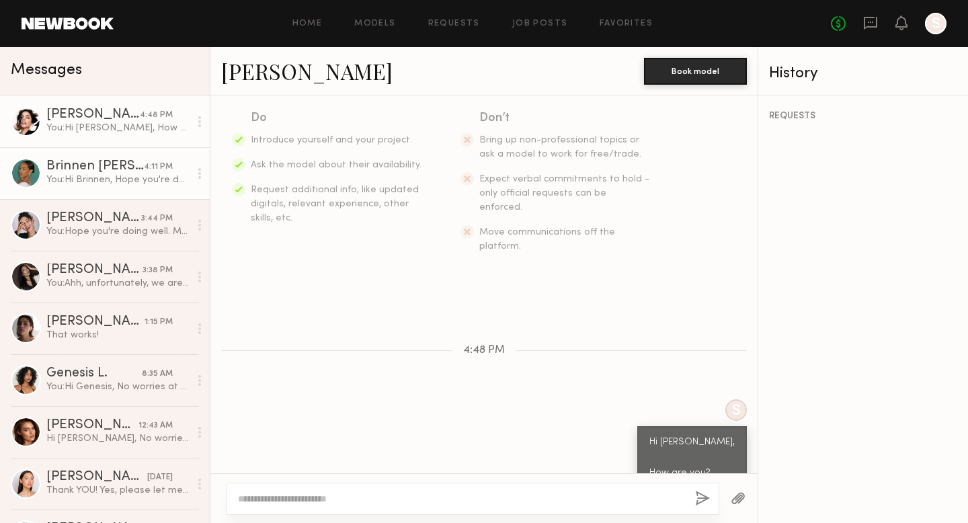
click at [151, 190] on link "Brinnen T. 4:11 PM You: Hi Brinnen, Hope you're doing well. My name is Sravya, …" at bounding box center [105, 173] width 210 height 52
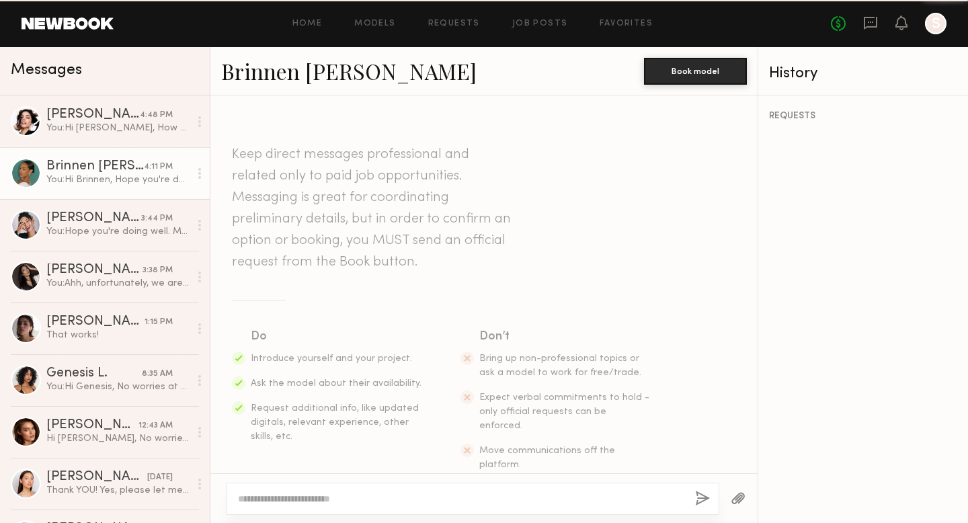
scroll to position [357, 0]
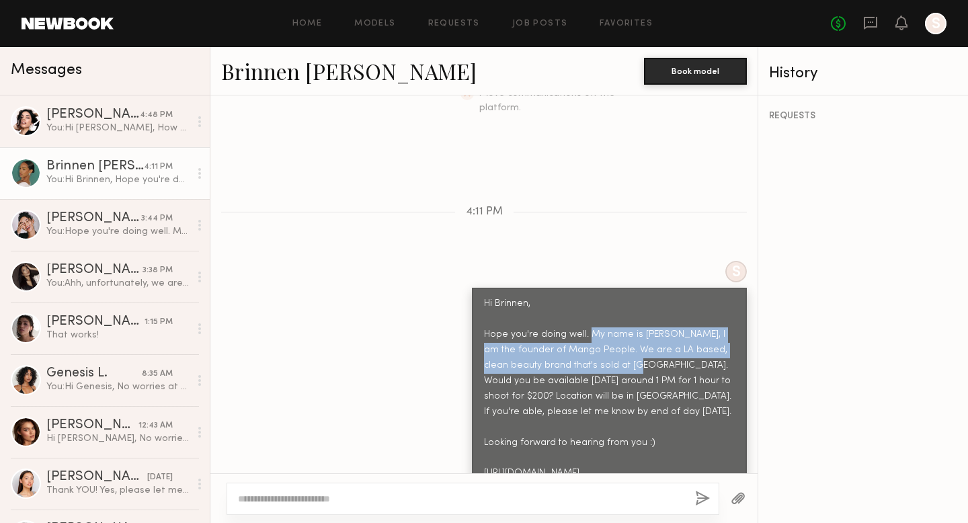
drag, startPoint x: 588, startPoint y: 307, endPoint x: 642, endPoint y: 335, distance: 61.1
click at [642, 335] on div "Hi Brinnen, Hope you're doing well. My name is [PERSON_NAME], I am the founder …" at bounding box center [609, 388] width 251 height 185
copy div "My name is Sravya, I am the founder of Mango People. We are a LA based, clean b…"
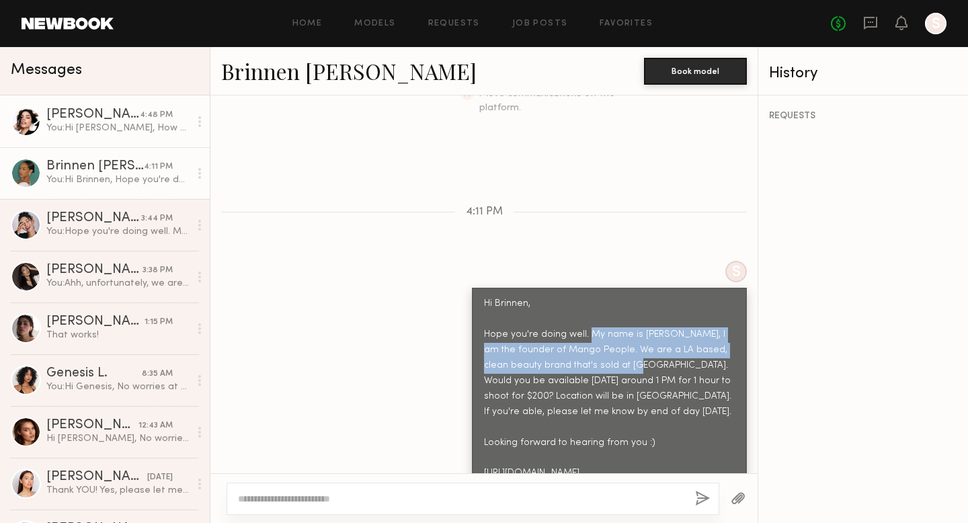
click at [92, 136] on link "Jazmin V. 4:48 PM You: Hi Jazmin, How are you?" at bounding box center [105, 121] width 210 height 52
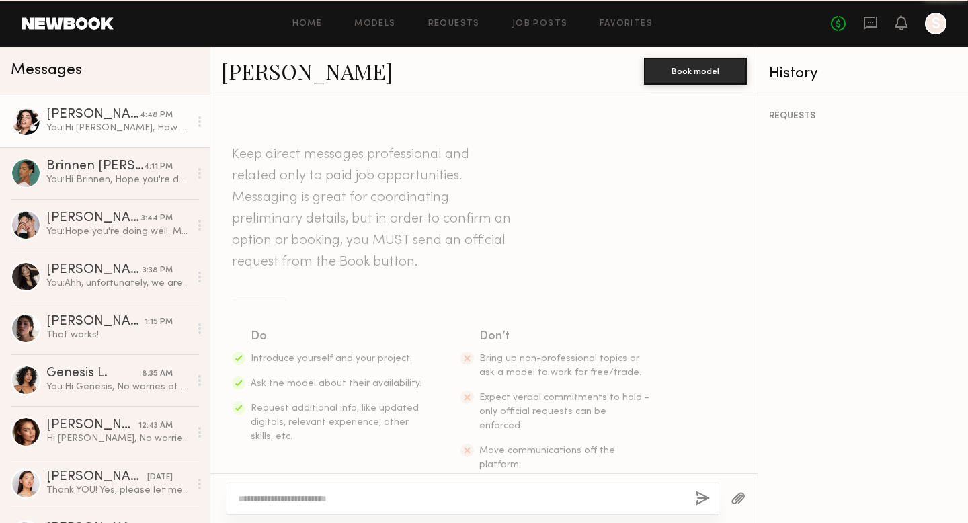
scroll to position [218, 0]
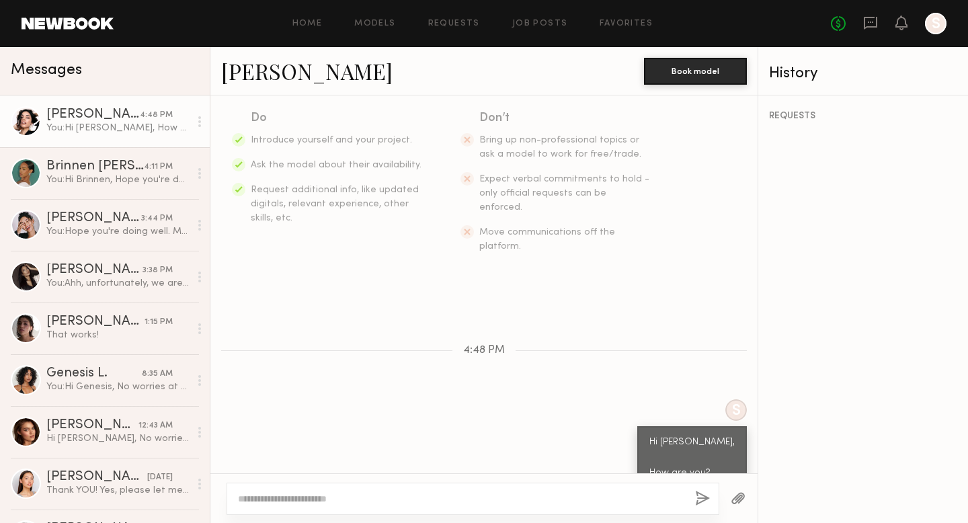
click at [414, 498] on textarea at bounding box center [461, 498] width 446 height 13
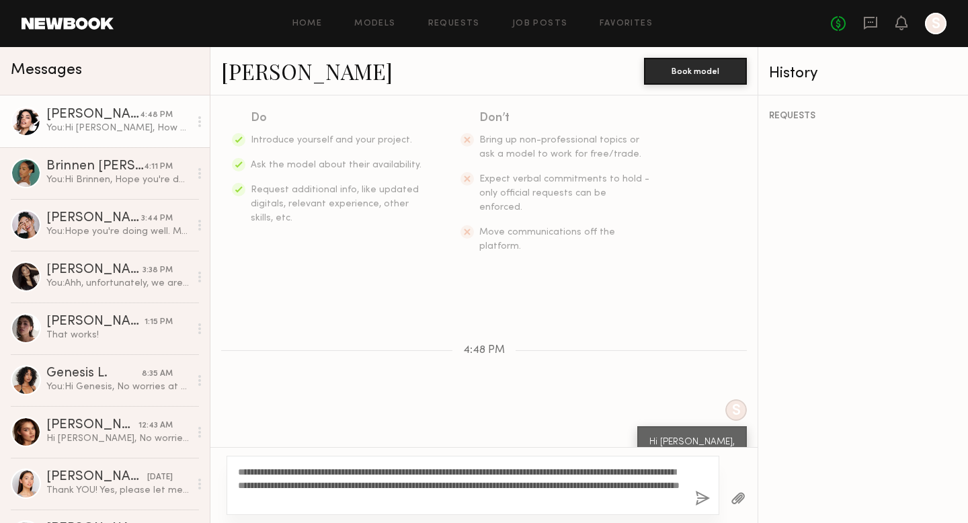
type textarea "**********"
click at [699, 500] on button "button" at bounding box center [702, 499] width 15 height 17
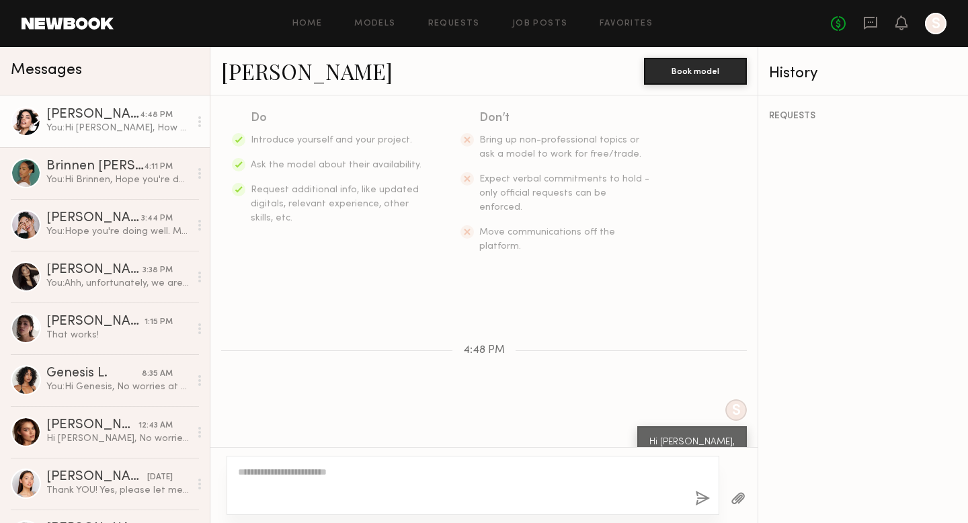
scroll to position [317, 0]
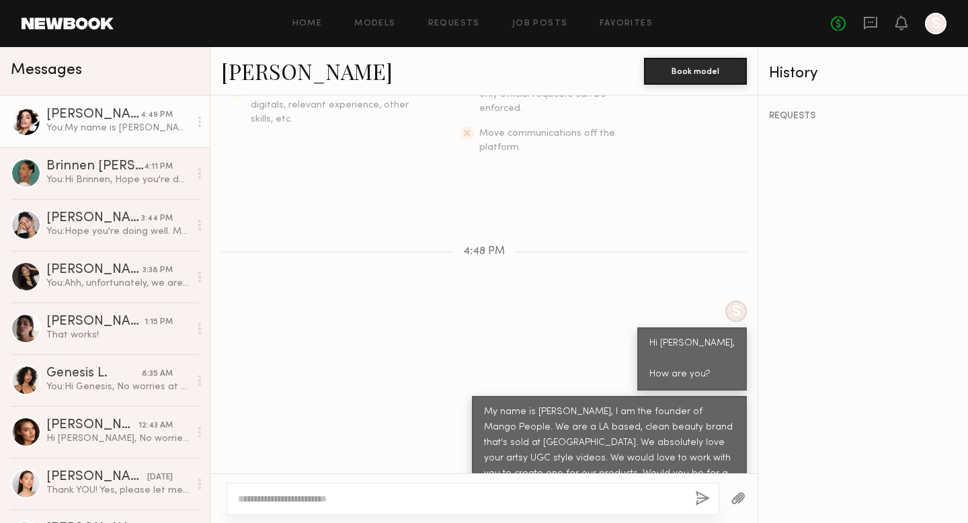
click at [274, 75] on link "[PERSON_NAME]" at bounding box center [306, 70] width 171 height 29
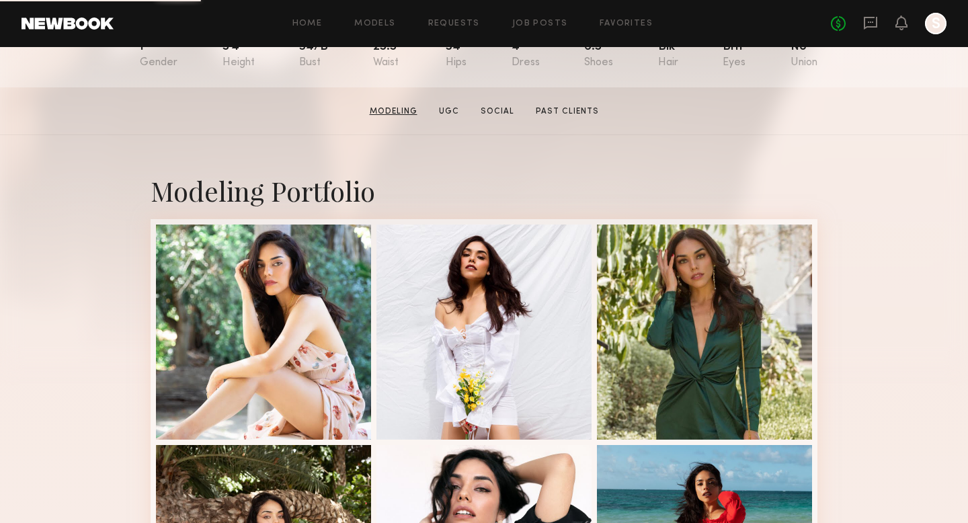
scroll to position [175, 0]
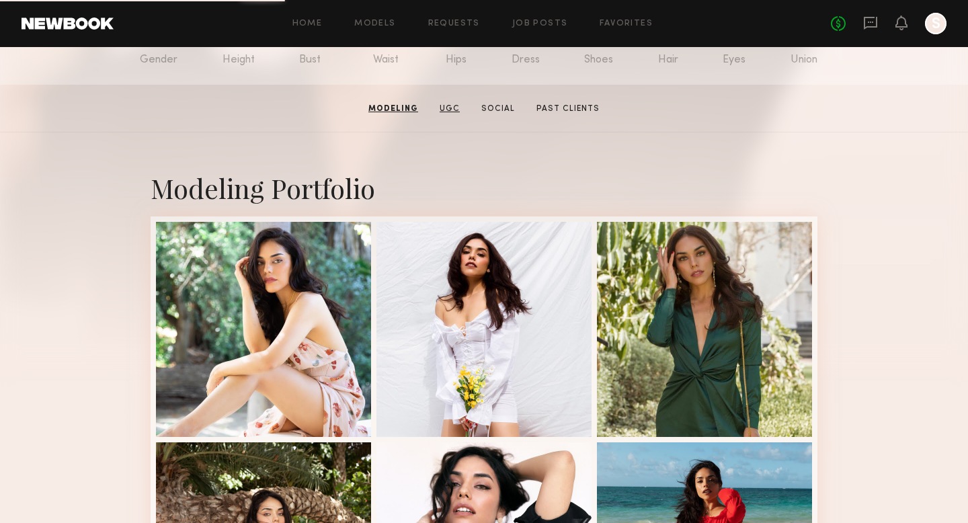
click at [441, 114] on link "UGC" at bounding box center [449, 109] width 31 height 12
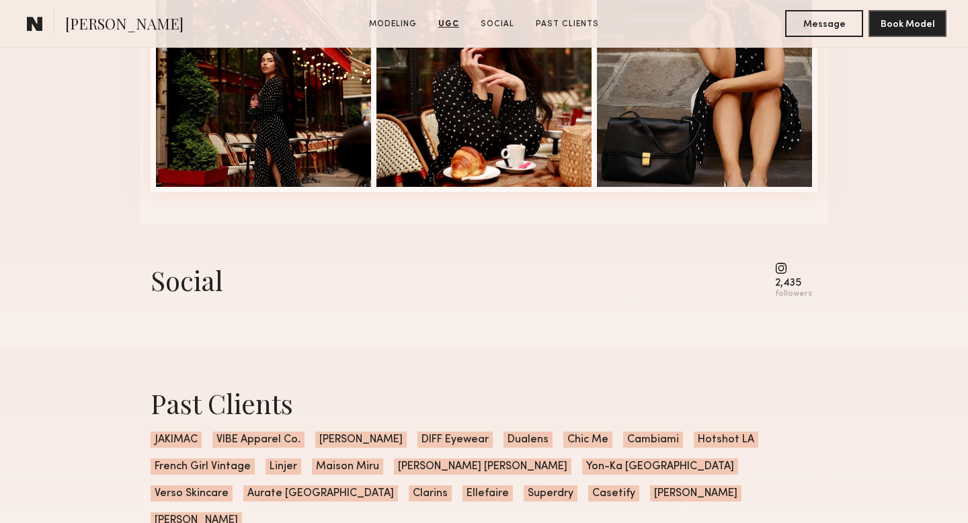
scroll to position [0, 0]
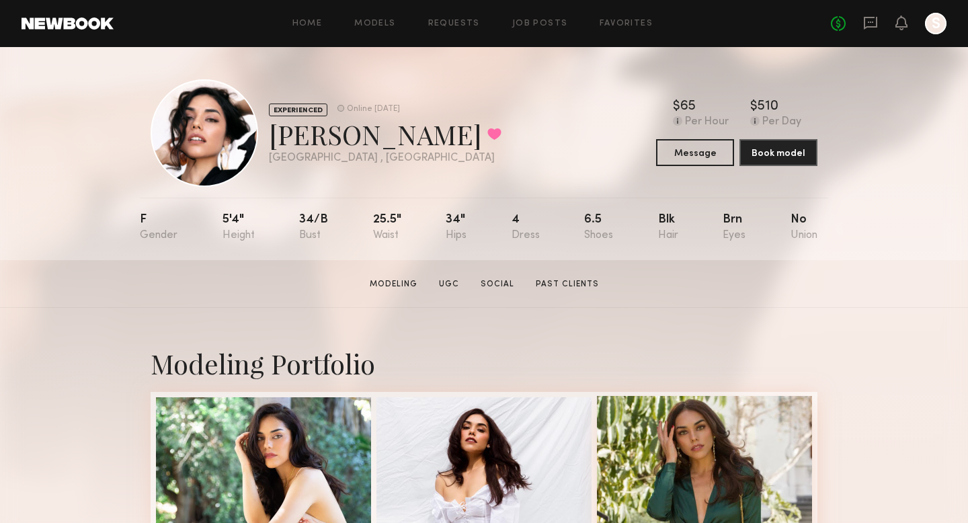
click at [791, 467] on div at bounding box center [704, 503] width 215 height 215
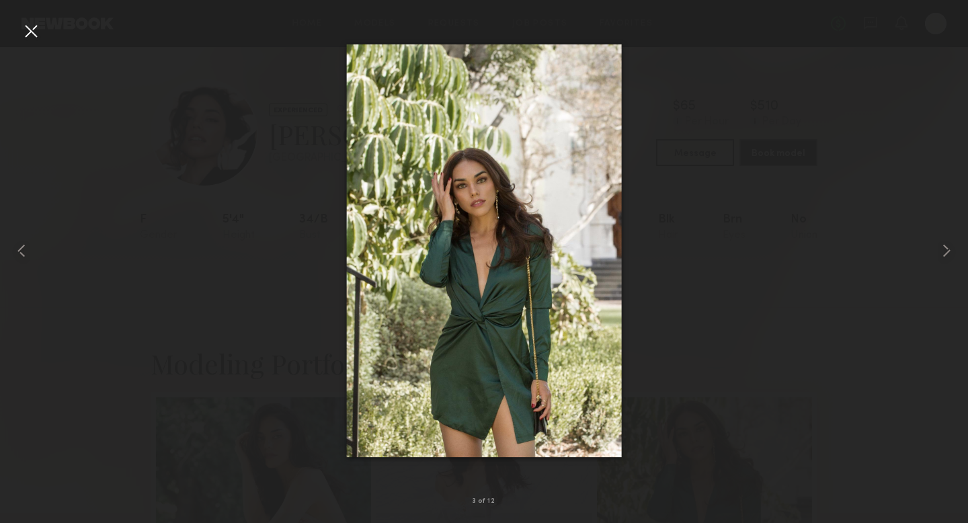
click at [43, 30] on div at bounding box center [484, 251] width 968 height 458
click at [30, 30] on div at bounding box center [31, 31] width 22 height 22
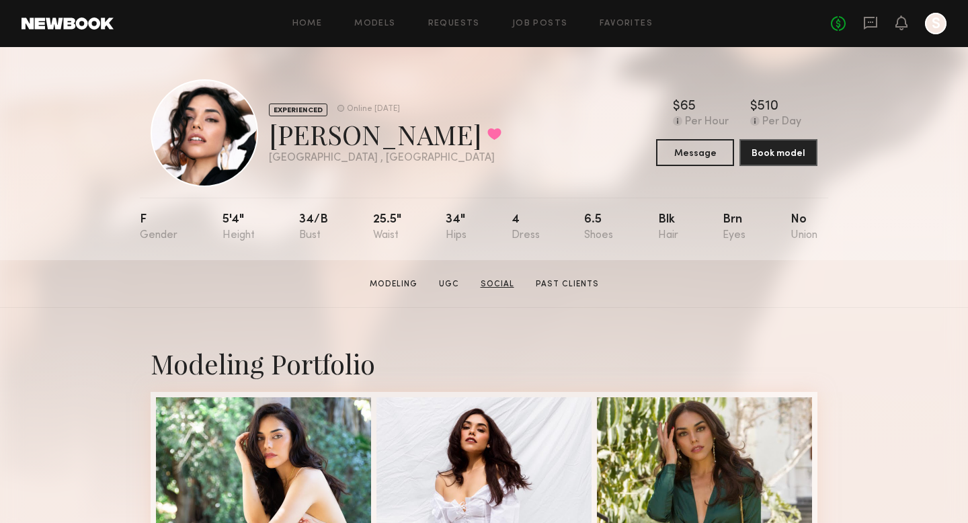
click at [481, 281] on link "Social" at bounding box center [497, 284] width 44 height 12
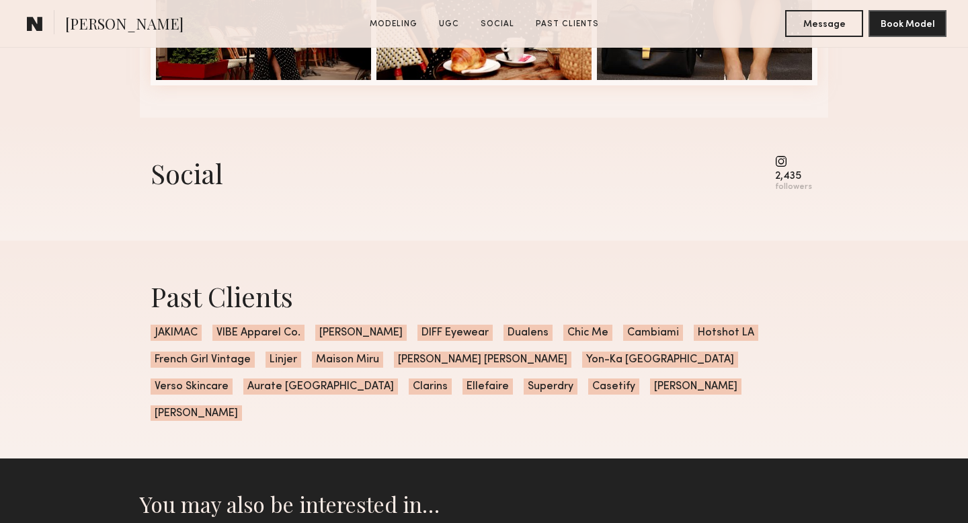
scroll to position [3037, 0]
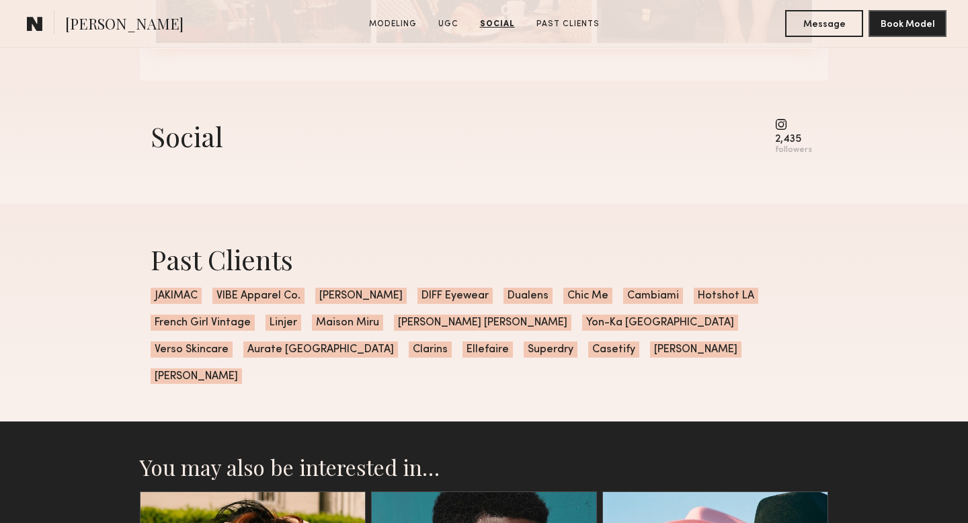
click at [789, 131] on div "2,435 followers" at bounding box center [793, 136] width 37 height 37
click at [785, 128] on common-icon at bounding box center [793, 124] width 37 height 12
click at [782, 126] on common-icon at bounding box center [793, 124] width 37 height 12
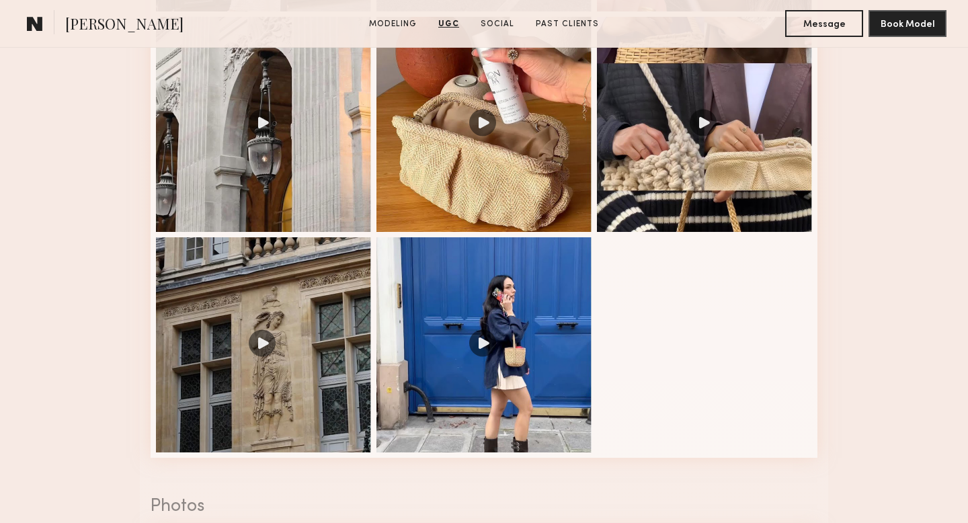
scroll to position [1408, 0]
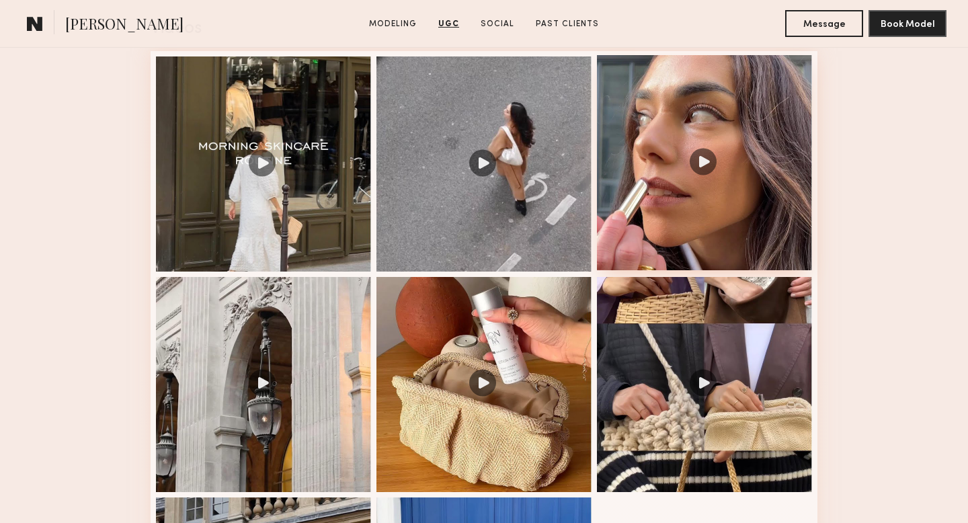
click at [722, 131] on div at bounding box center [704, 162] width 215 height 215
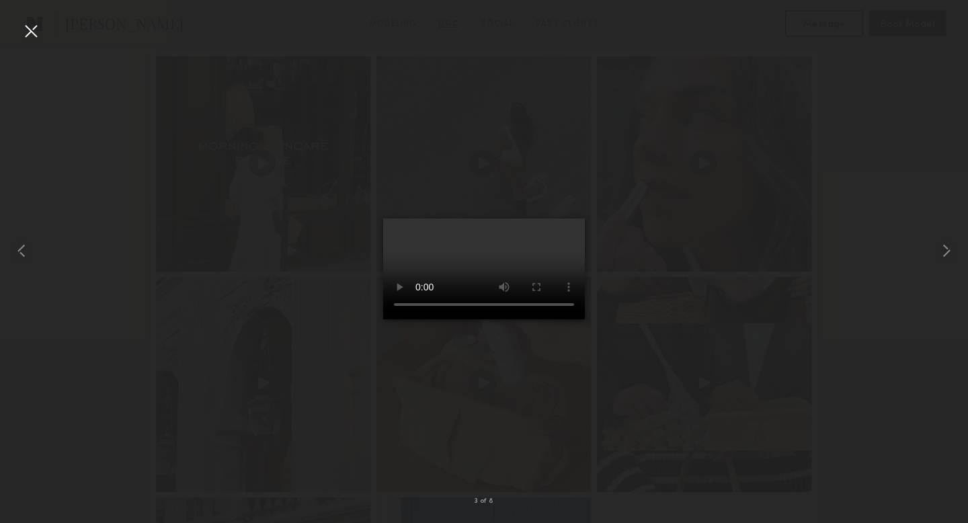
click at [28, 28] on div at bounding box center [31, 31] width 22 height 22
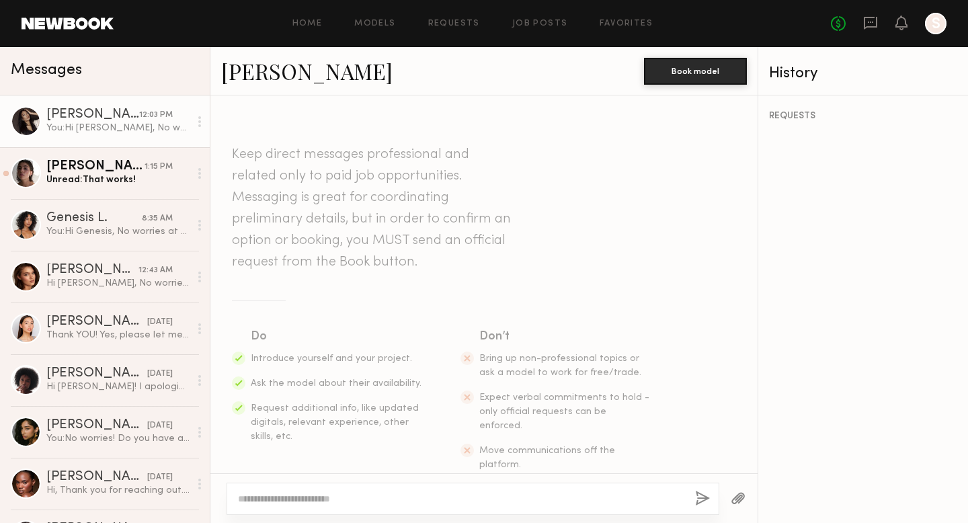
scroll to position [1111, 0]
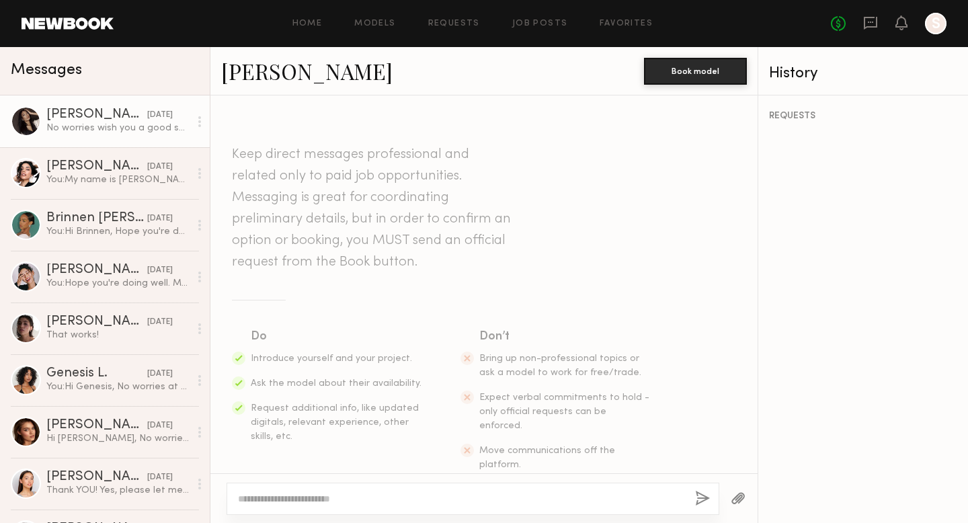
scroll to position [1073, 0]
